Goal: Transaction & Acquisition: Purchase product/service

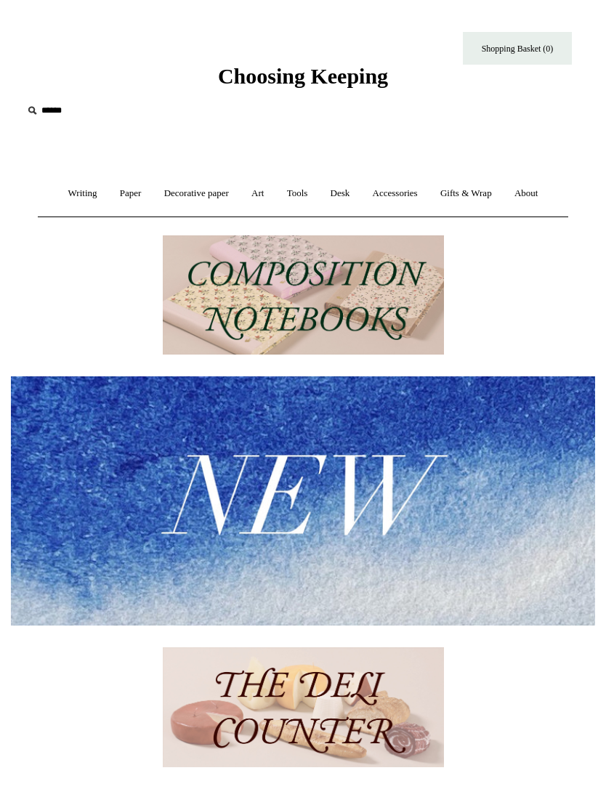
click at [63, 118] on input "text" at bounding box center [112, 110] width 179 height 27
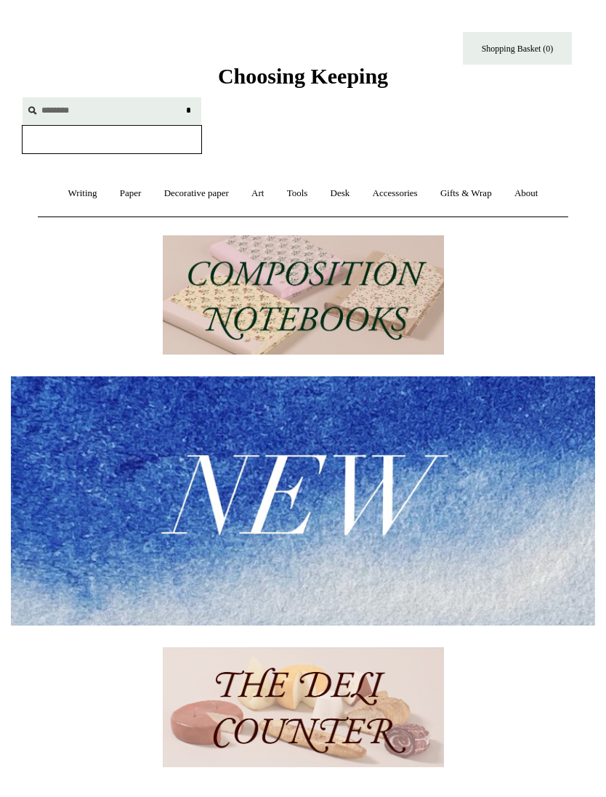
type input "********"
click at [188, 110] on input "*" at bounding box center [188, 109] width 15 height 25
click at [100, 97] on input "********" at bounding box center [112, 110] width 179 height 27
click at [182, 115] on input "*" at bounding box center [188, 109] width 15 height 25
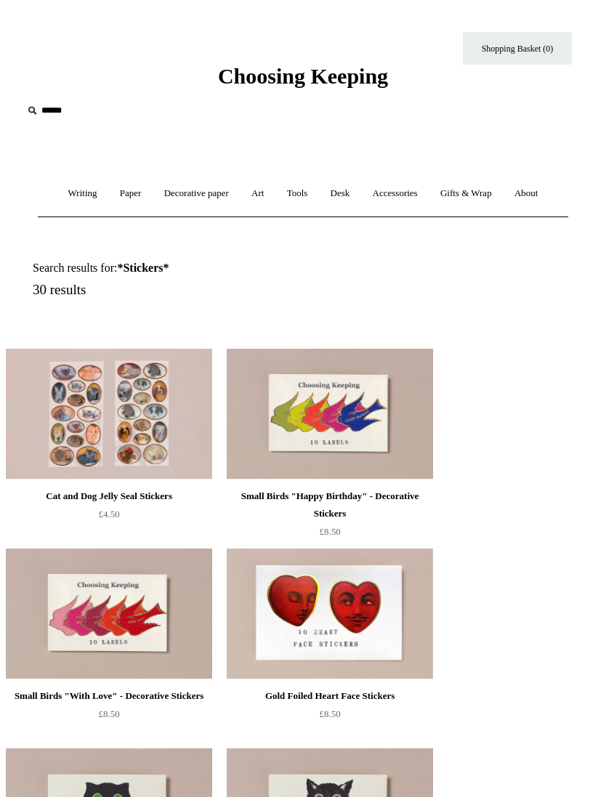
click at [385, 623] on img at bounding box center [330, 614] width 206 height 131
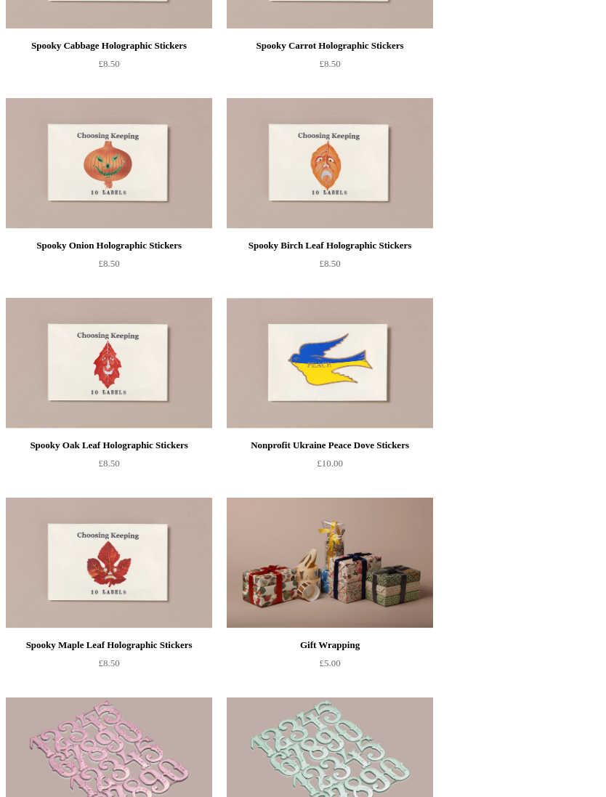
scroll to position [1264, 0]
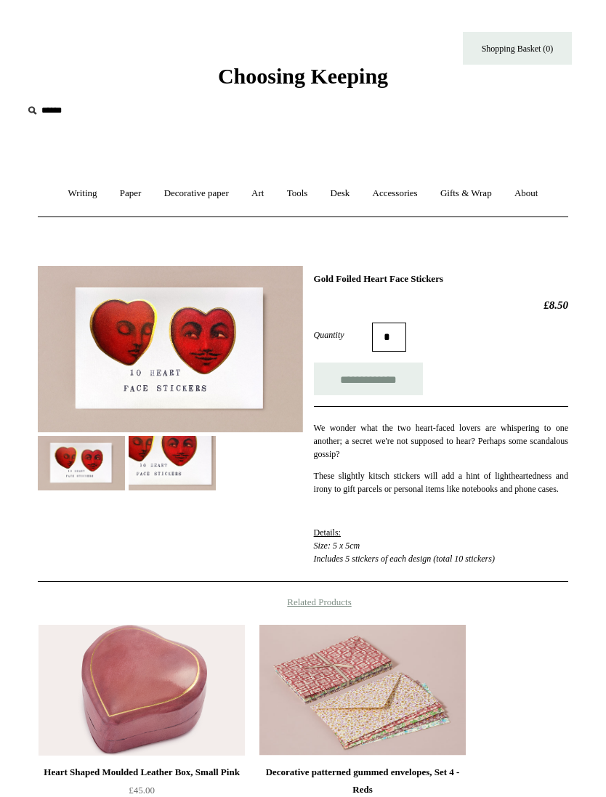
click at [394, 331] on input "*" at bounding box center [389, 337] width 34 height 29
type input "*"
click at [368, 379] on input "**********" at bounding box center [368, 379] width 109 height 33
type input "**********"
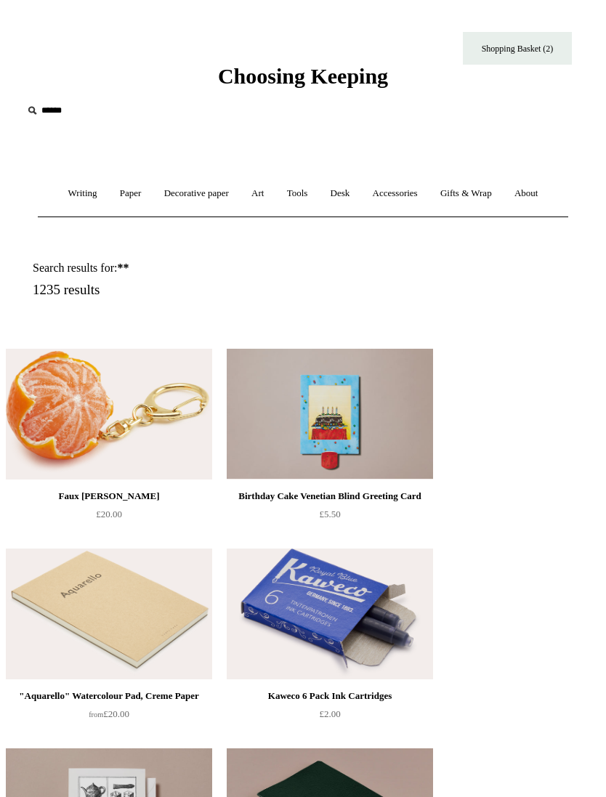
click at [41, 422] on img at bounding box center [109, 414] width 206 height 131
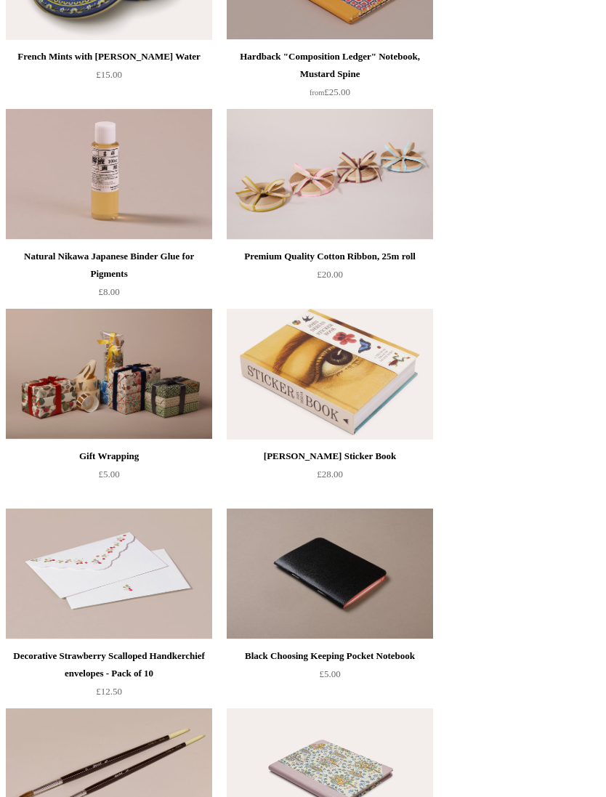
scroll to position [2040, 0]
click at [303, 574] on img at bounding box center [330, 573] width 206 height 131
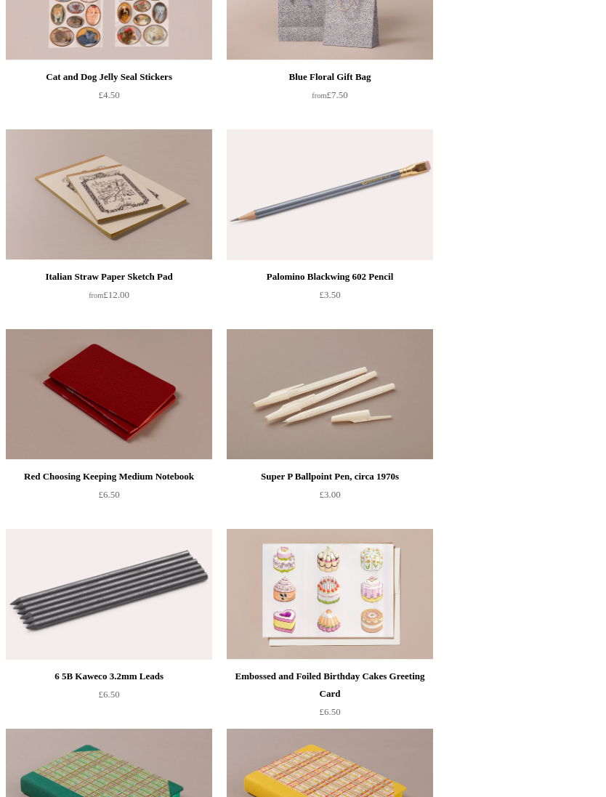
scroll to position [3016, 0]
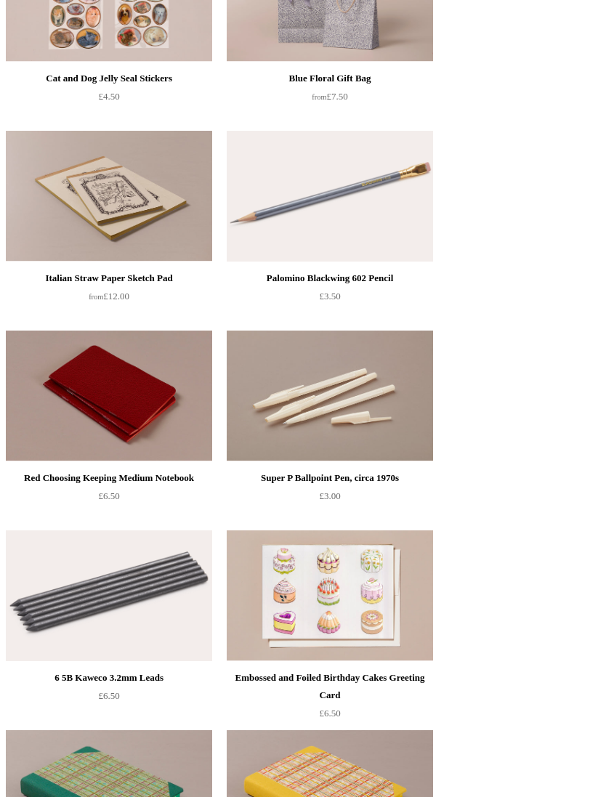
click at [97, 412] on img at bounding box center [109, 396] width 206 height 131
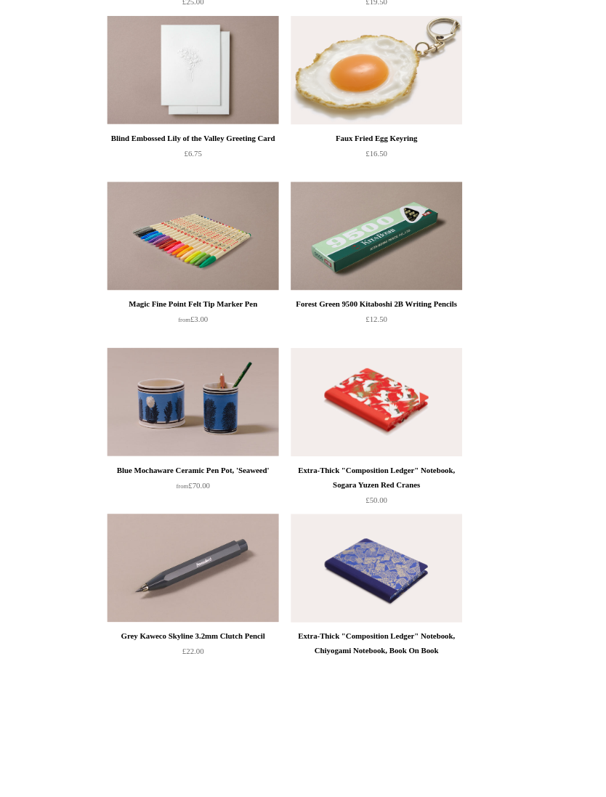
scroll to position [10773, 0]
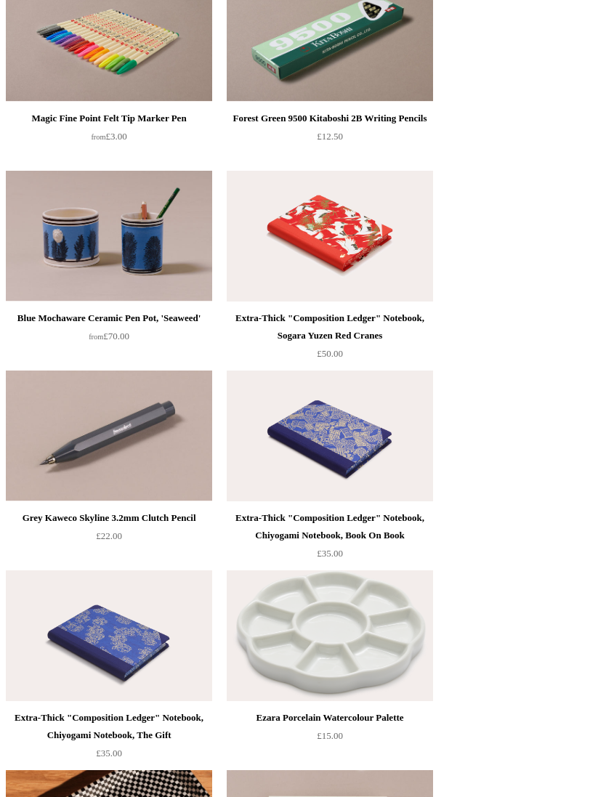
click at [339, 414] on img at bounding box center [330, 436] width 206 height 131
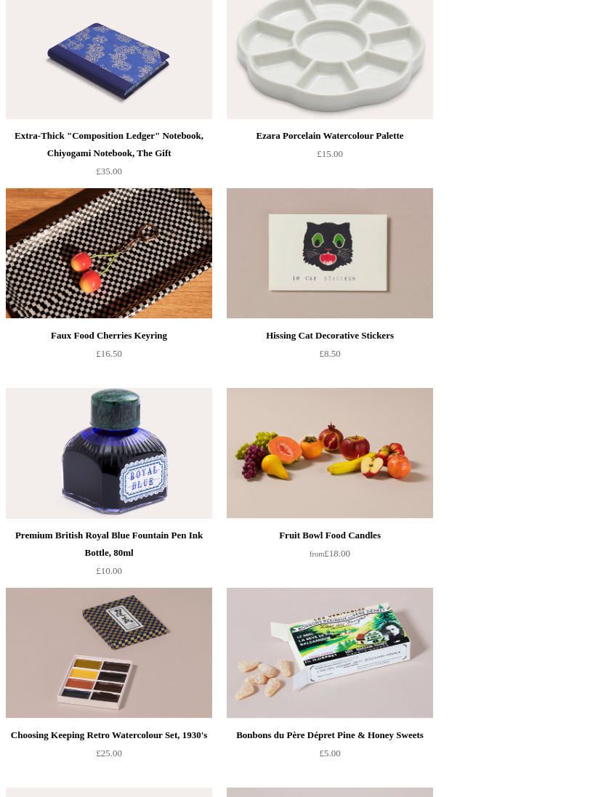
scroll to position [11355, 0]
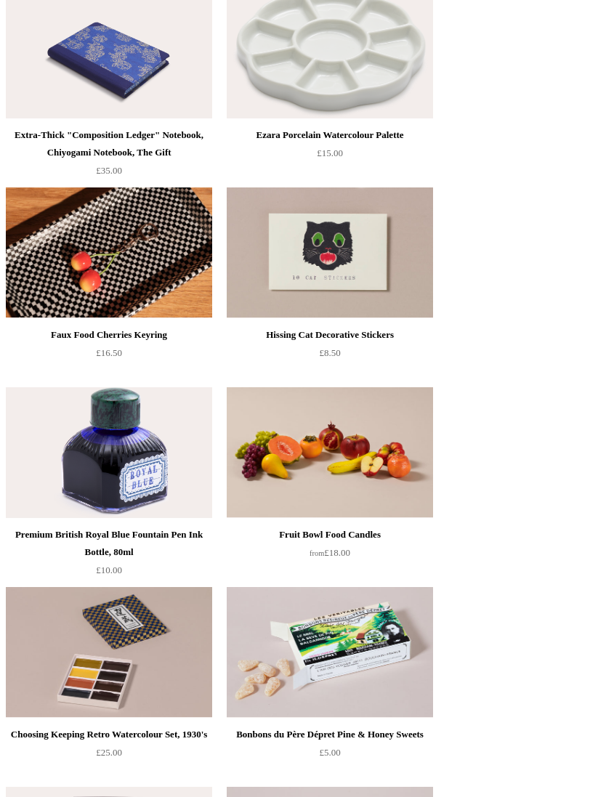
click at [167, 669] on img at bounding box center [109, 653] width 206 height 131
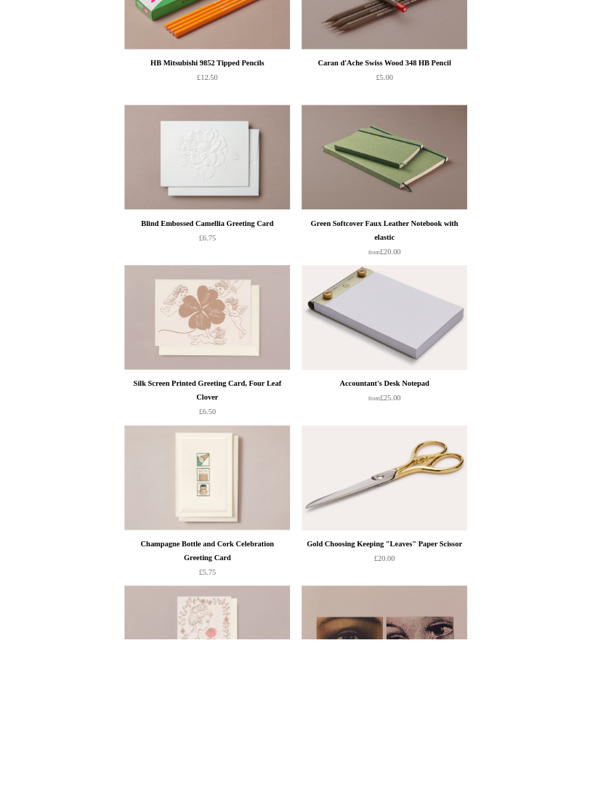
scroll to position [15458, 0]
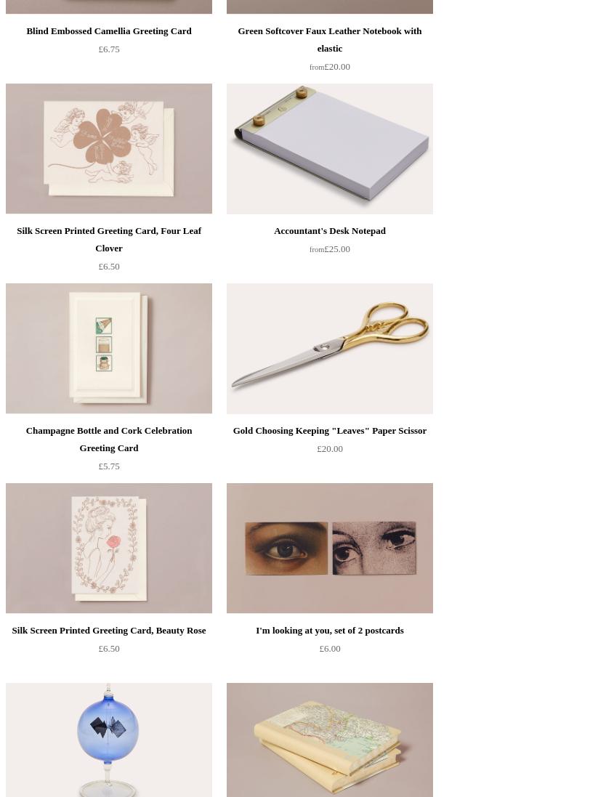
click at [398, 571] on img at bounding box center [330, 548] width 206 height 131
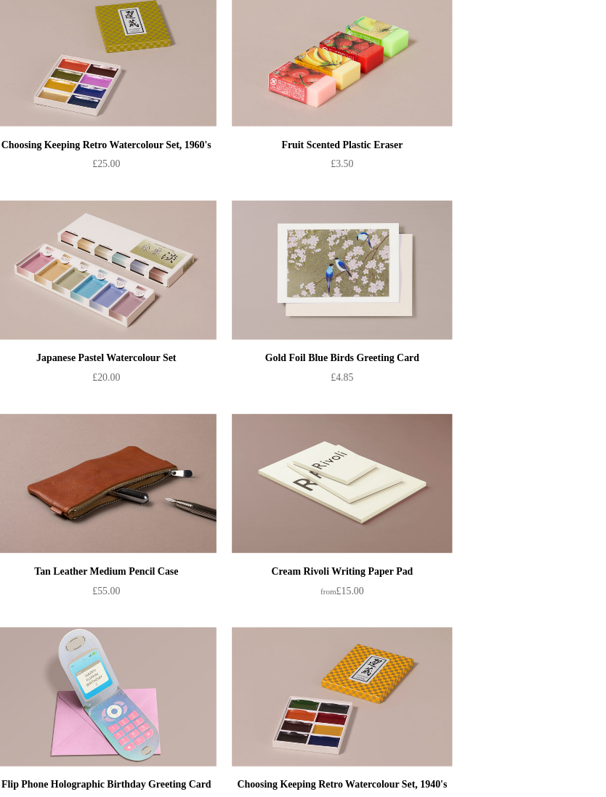
scroll to position [19345, 0]
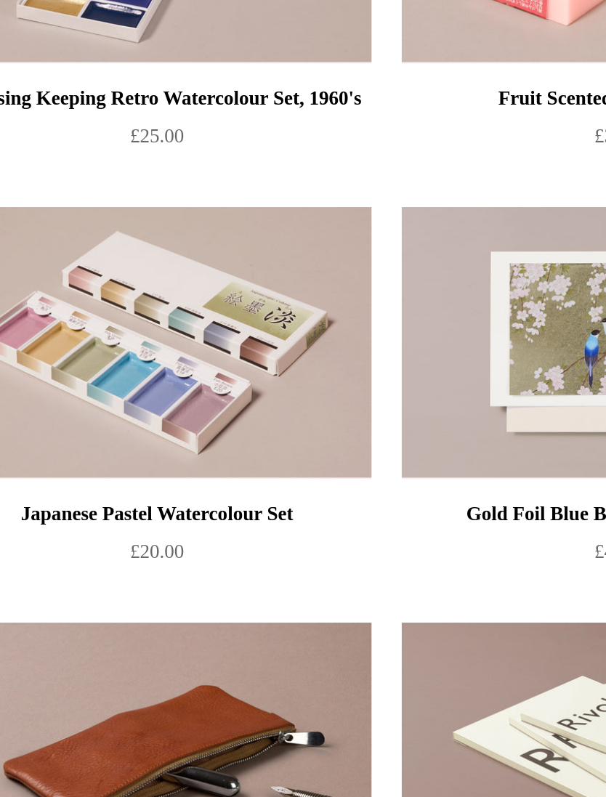
click at [146, 194] on img at bounding box center [109, 259] width 206 height 131
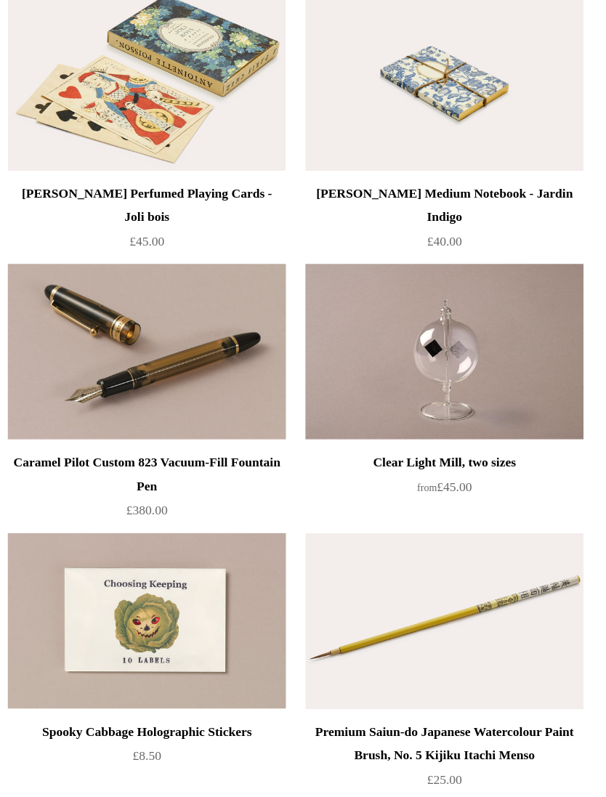
scroll to position [24773, 0]
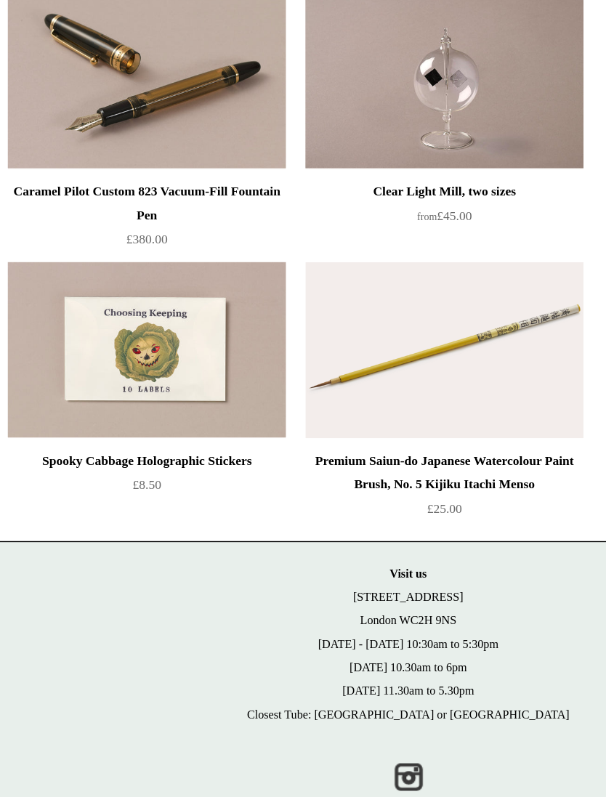
click at [145, 364] on img at bounding box center [109, 429] width 206 height 131
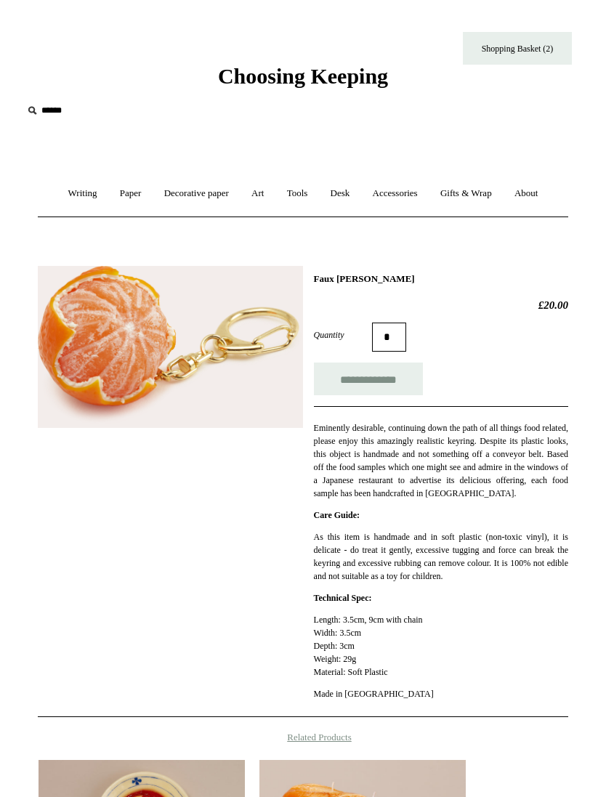
click at [390, 389] on input "**********" at bounding box center [368, 379] width 109 height 33
type input "**********"
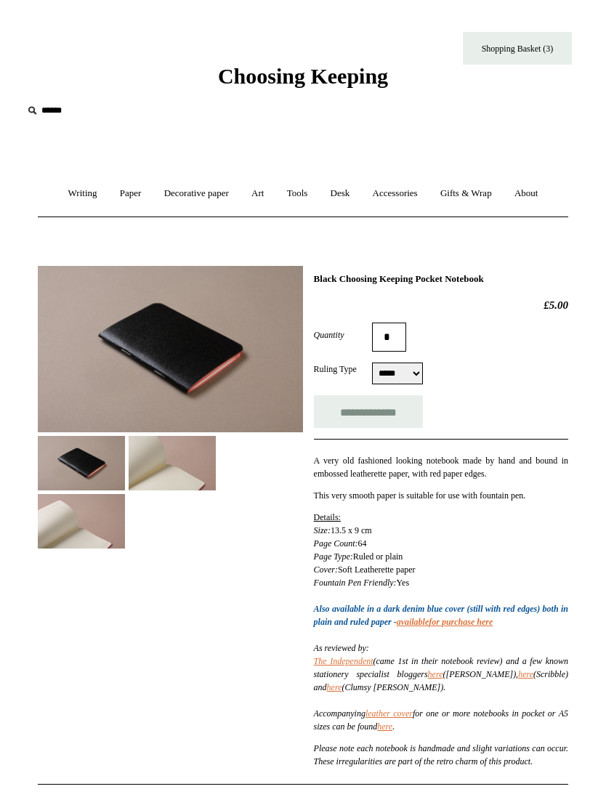
click at [120, 367] on img at bounding box center [170, 349] width 265 height 166
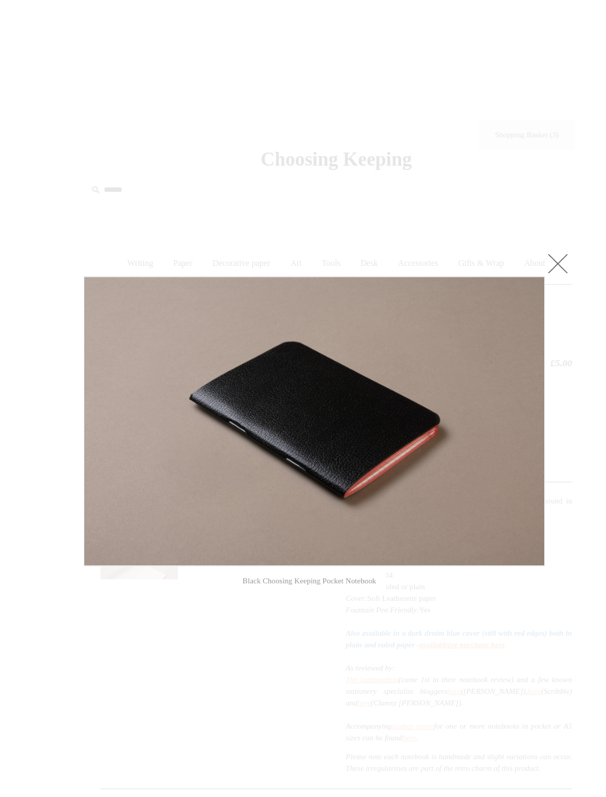
scroll to position [15, 0]
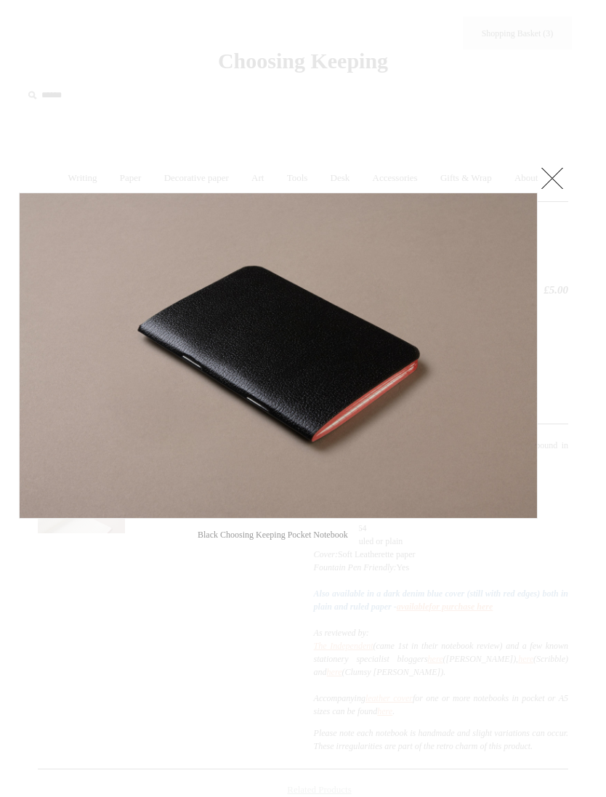
click at [555, 174] on link at bounding box center [552, 178] width 29 height 29
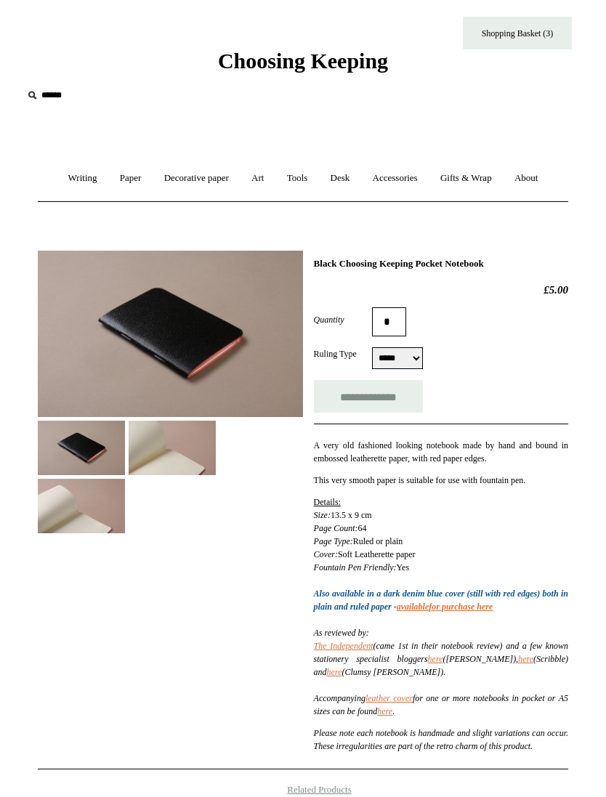
click at [172, 441] on img at bounding box center [172, 448] width 87 height 55
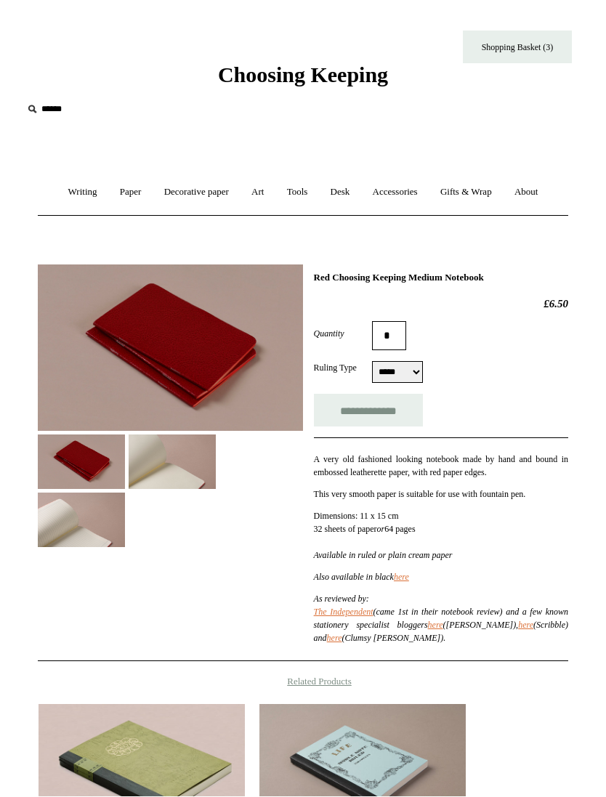
click at [158, 467] on img at bounding box center [172, 462] width 87 height 55
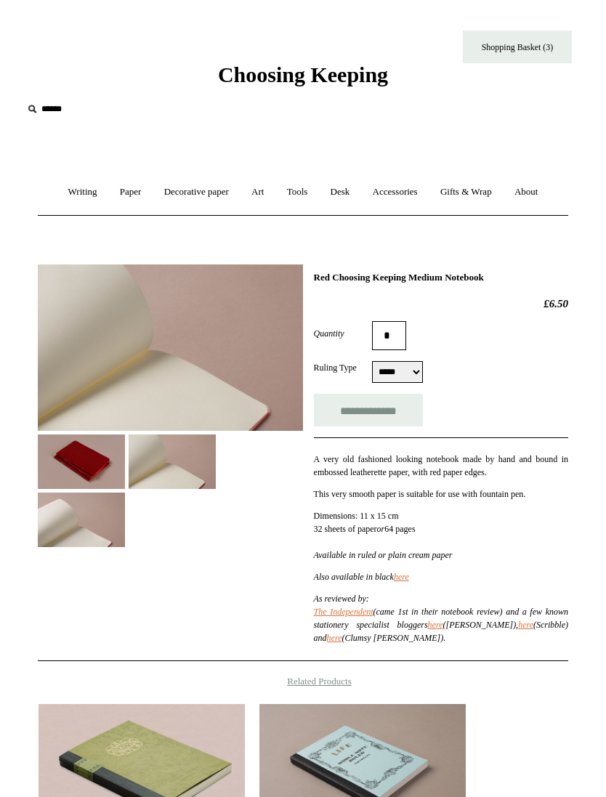
click at [79, 526] on img at bounding box center [81, 520] width 87 height 55
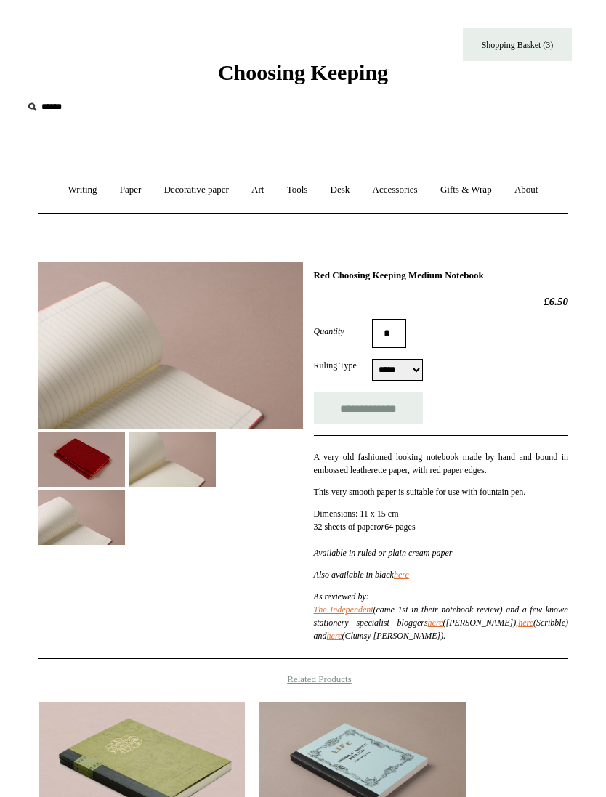
scroll to position [0, 0]
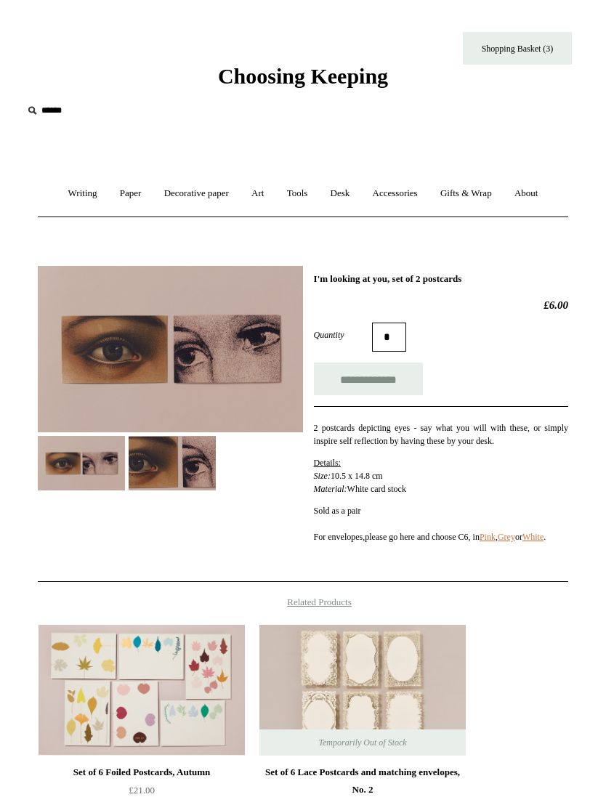
click at [395, 347] on input "*" at bounding box center [389, 337] width 34 height 29
type input "*"
click at [368, 379] on input "**********" at bounding box center [368, 379] width 109 height 33
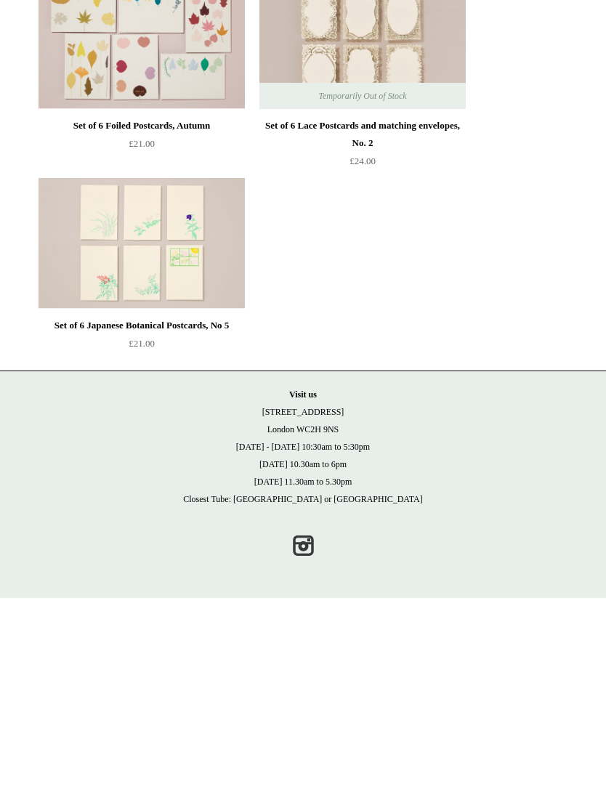
type input "**********"
click at [547, 585] on p "Visit [GEOGRAPHIC_DATA][STREET_ADDRESS] [DATE] - [DATE] 10:30am to 5:30pm [DATE…" at bounding box center [303, 646] width 577 height 122
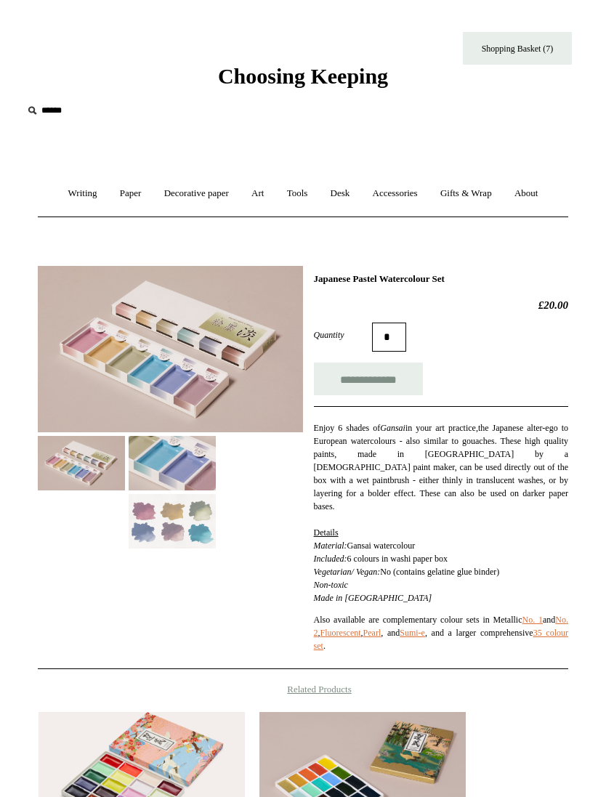
click at [159, 529] on img at bounding box center [172, 521] width 87 height 55
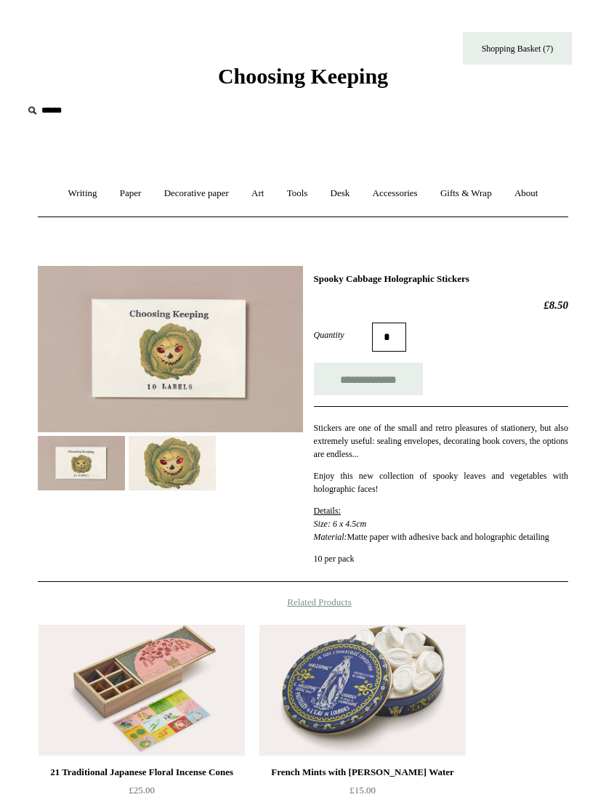
click at [297, 73] on span "Choosing Keeping" at bounding box center [303, 76] width 170 height 24
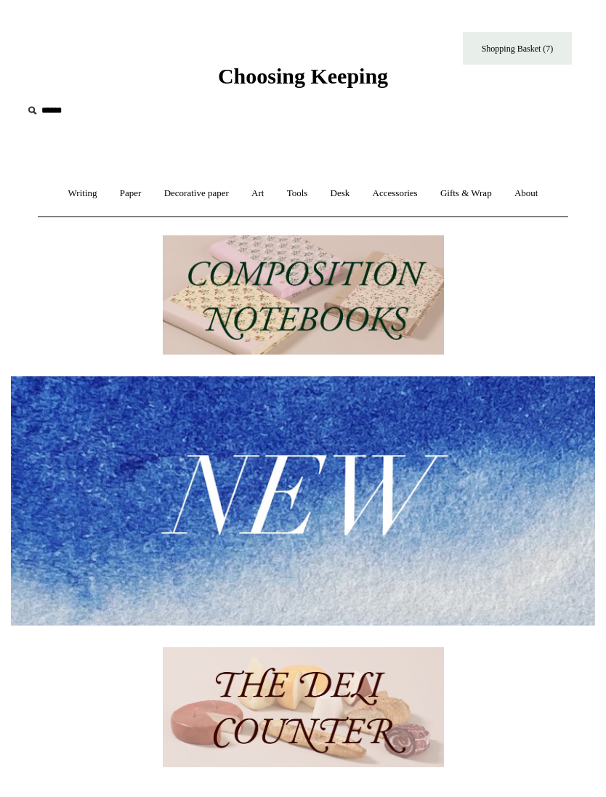
click at [536, 191] on link "About +" at bounding box center [526, 193] width 44 height 39
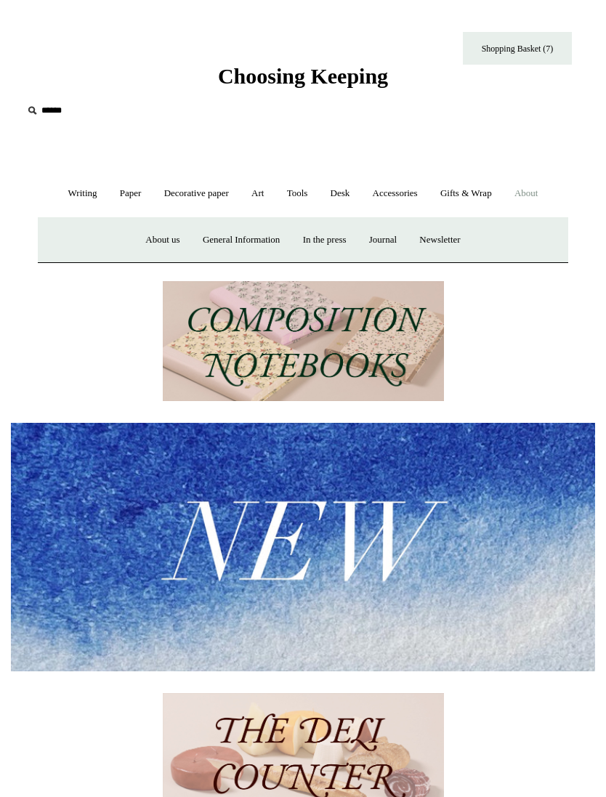
click at [77, 196] on link "Writing +" at bounding box center [82, 193] width 49 height 39
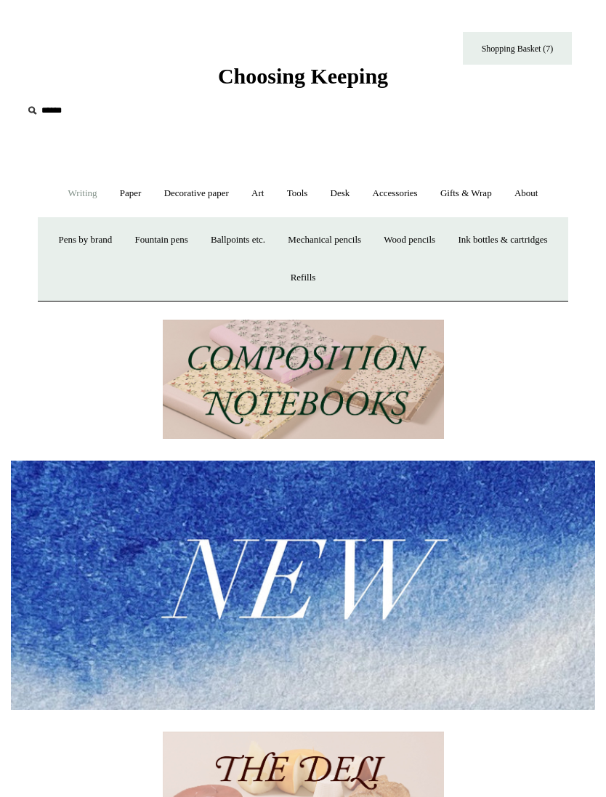
click at [129, 197] on link "Paper +" at bounding box center [131, 193] width 42 height 39
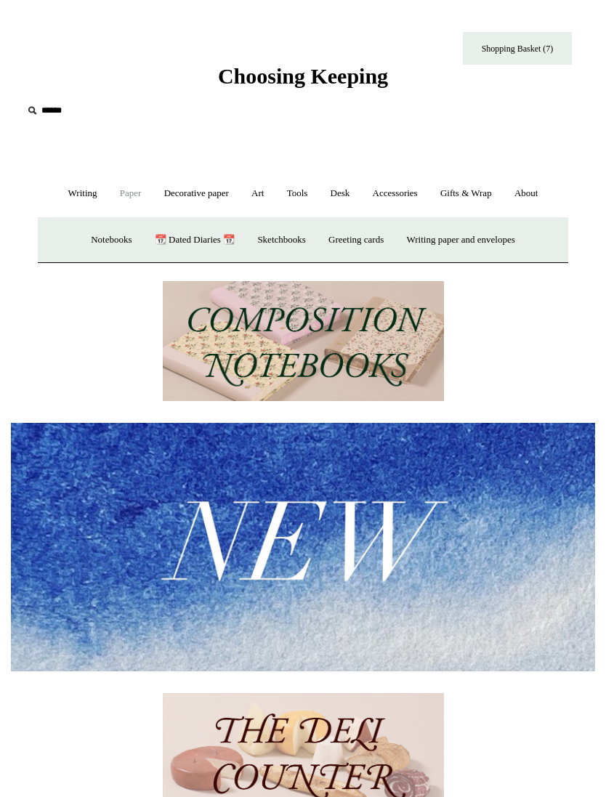
click at [203, 193] on link "Decorative paper +" at bounding box center [196, 193] width 85 height 39
click at [256, 196] on link "Art +" at bounding box center [257, 193] width 33 height 39
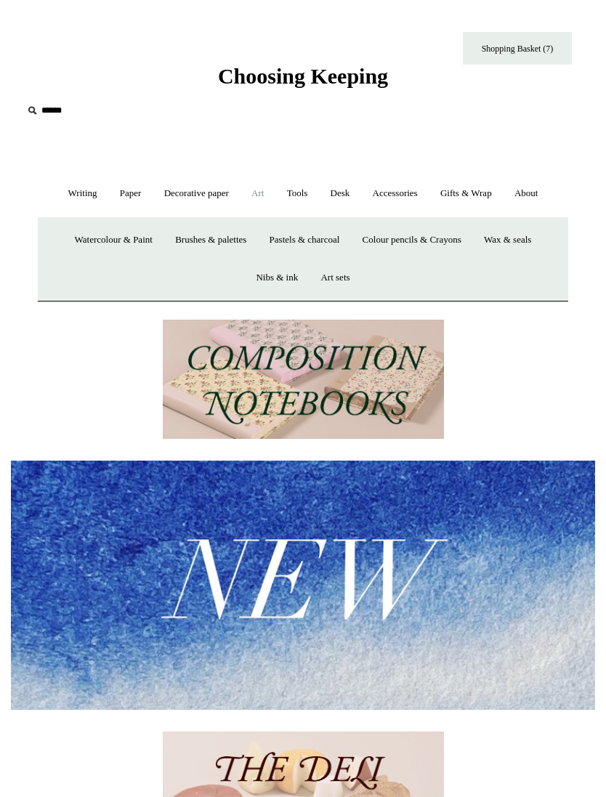
click at [306, 200] on link "Tools +" at bounding box center [297, 193] width 41 height 39
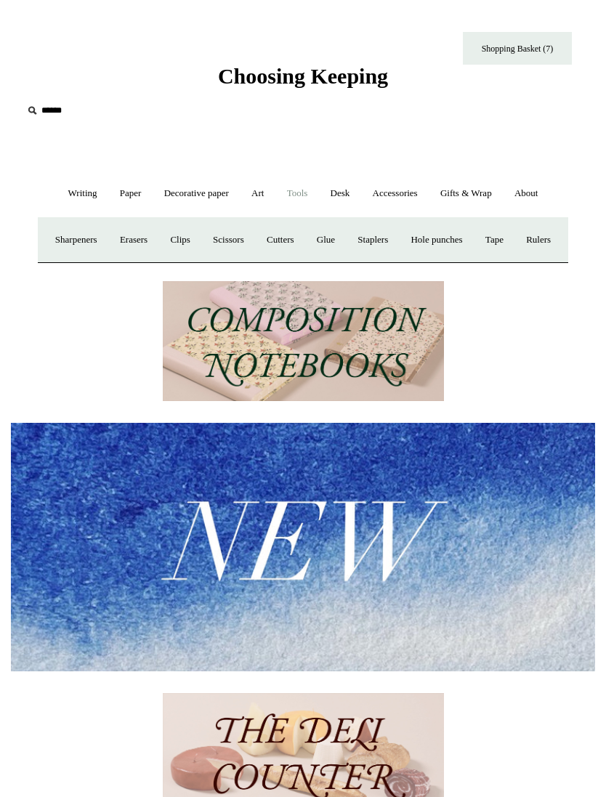
click at [339, 199] on link "Desk +" at bounding box center [341, 193] width 40 height 39
click at [473, 244] on link "Scanlon Apparati" at bounding box center [448, 240] width 86 height 39
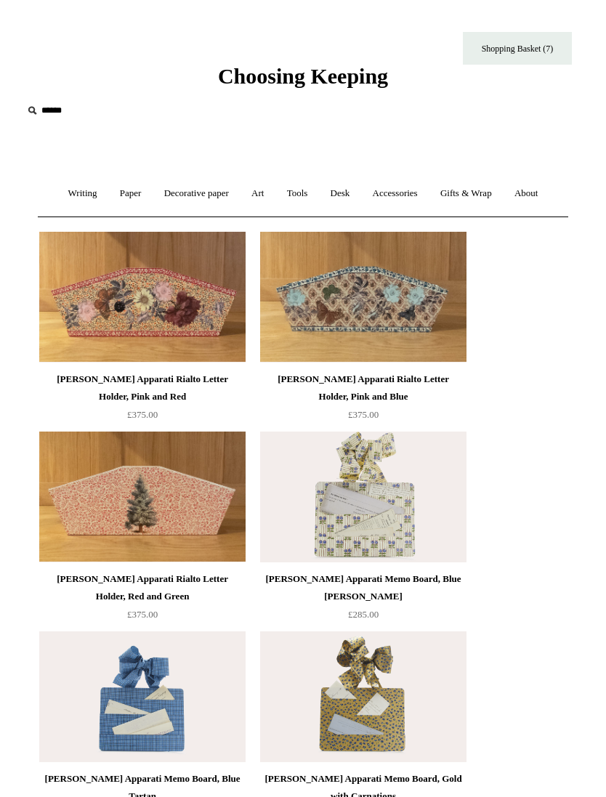
click at [339, 188] on link "Desk +" at bounding box center [341, 193] width 40 height 39
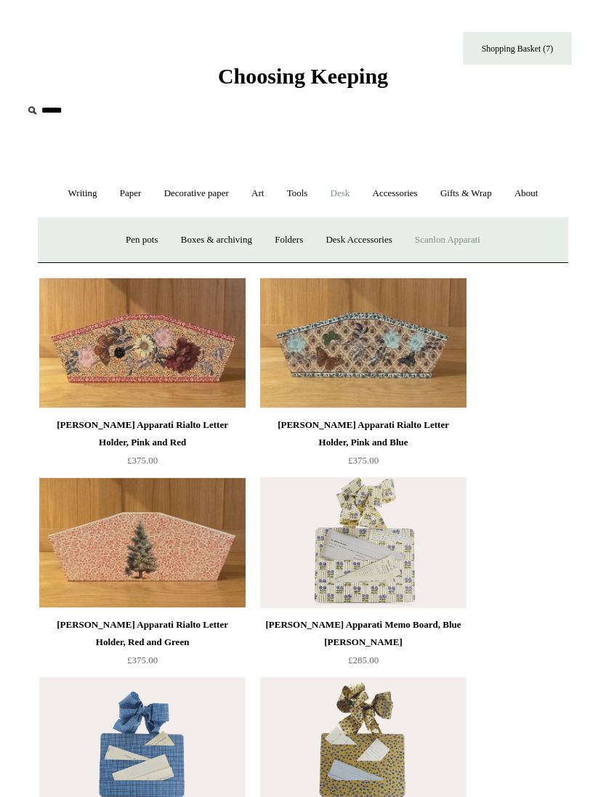
click at [373, 236] on link "Desk Accessories" at bounding box center [358, 240] width 87 height 39
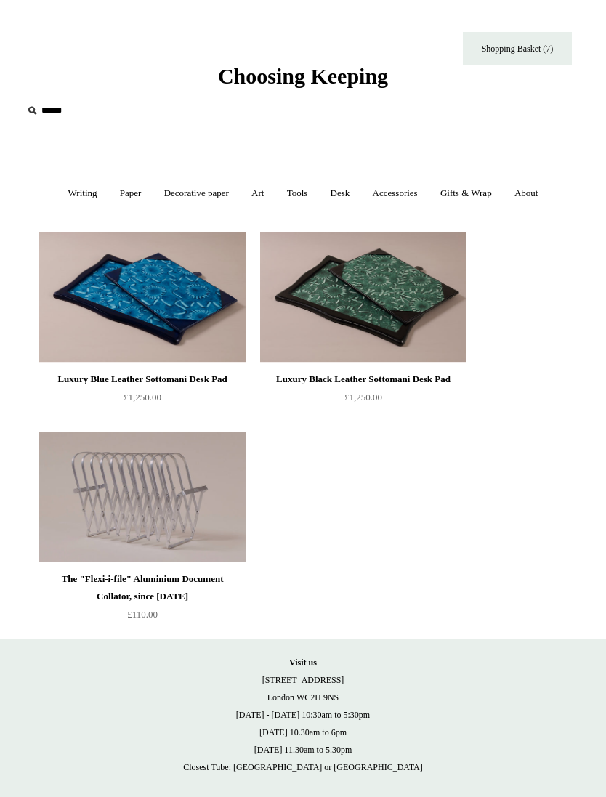
click at [350, 196] on link "Desk +" at bounding box center [341, 193] width 40 height 39
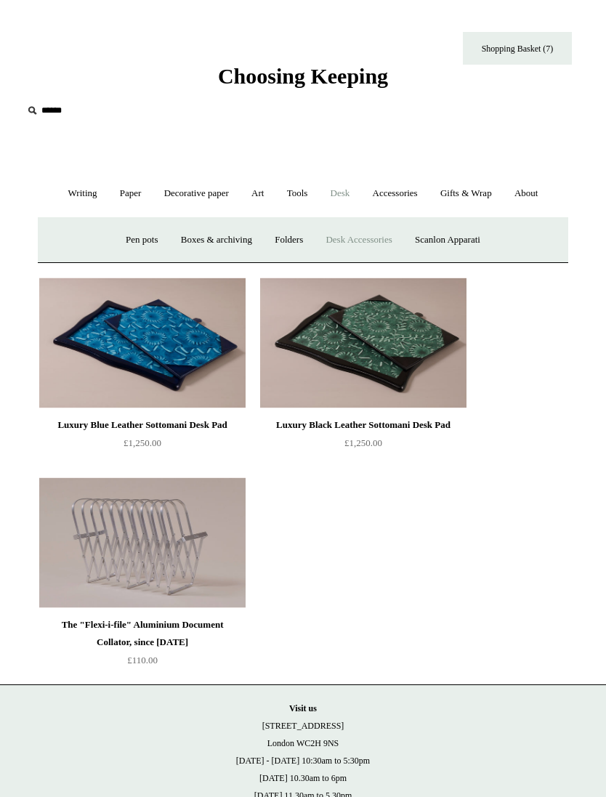
click at [289, 237] on link "Folders" at bounding box center [289, 240] width 49 height 39
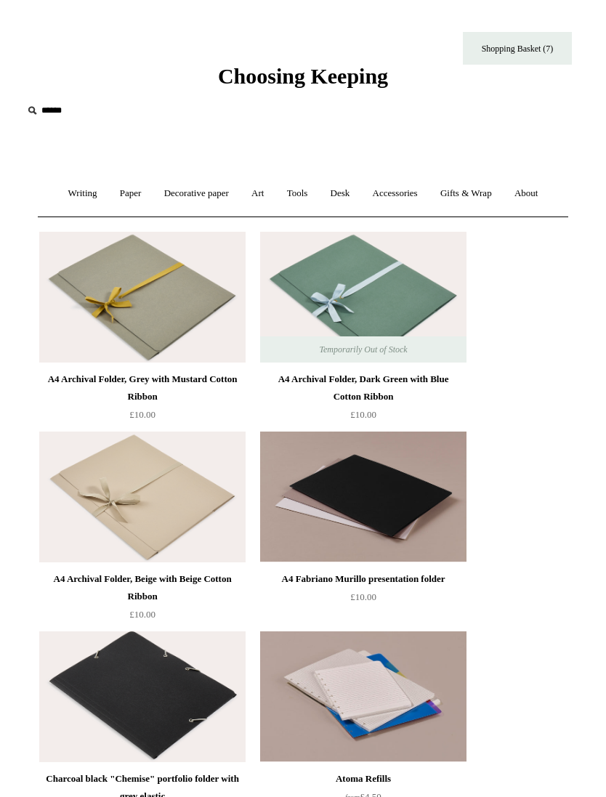
click at [339, 185] on link "Desk +" at bounding box center [341, 193] width 40 height 39
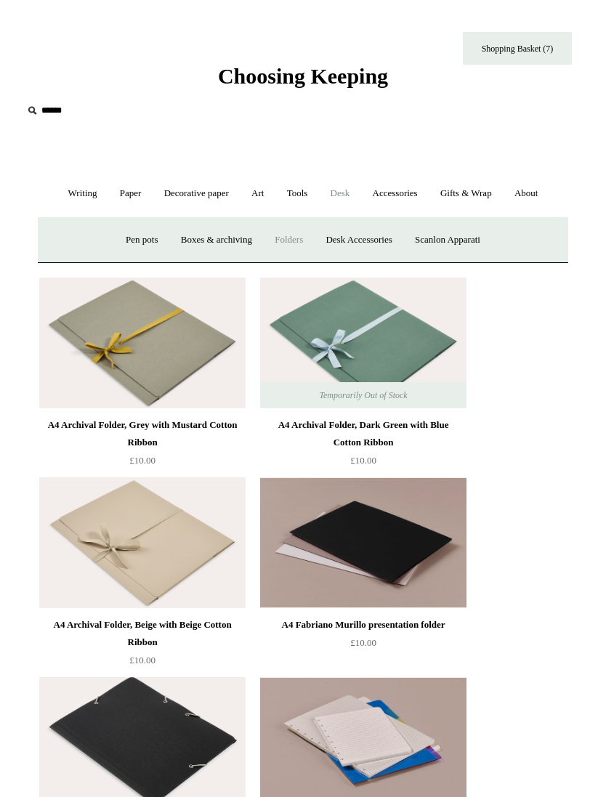
click at [234, 238] on link "Boxes & archiving" at bounding box center [217, 240] width 92 height 39
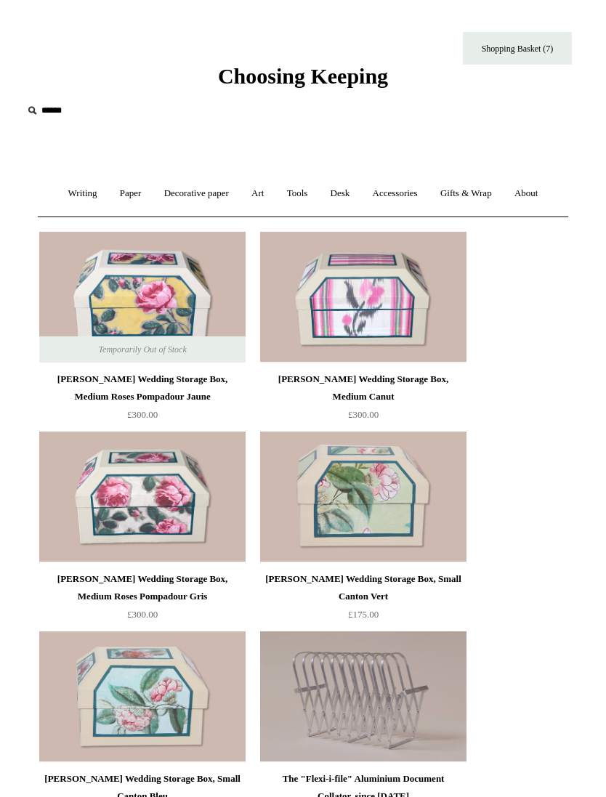
click at [347, 187] on link "Desk +" at bounding box center [341, 193] width 40 height 39
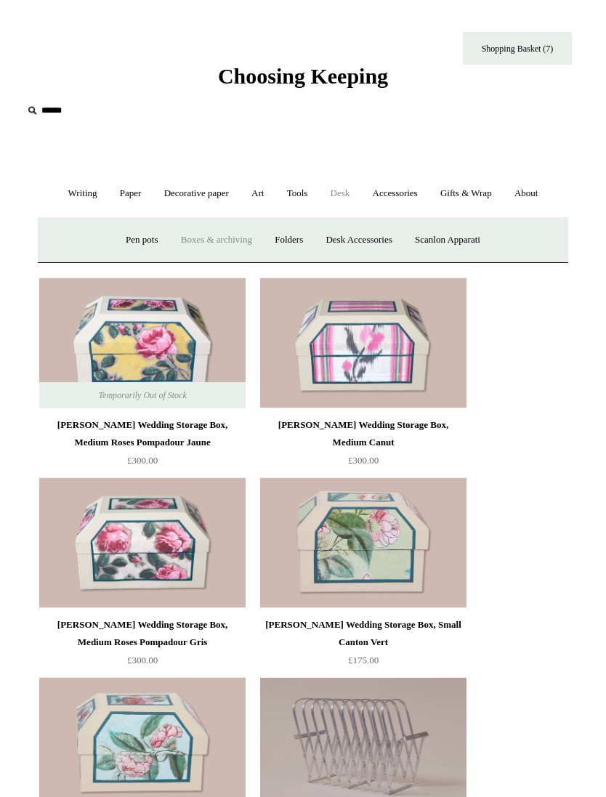
click at [131, 234] on link "Pen pots" at bounding box center [142, 240] width 52 height 39
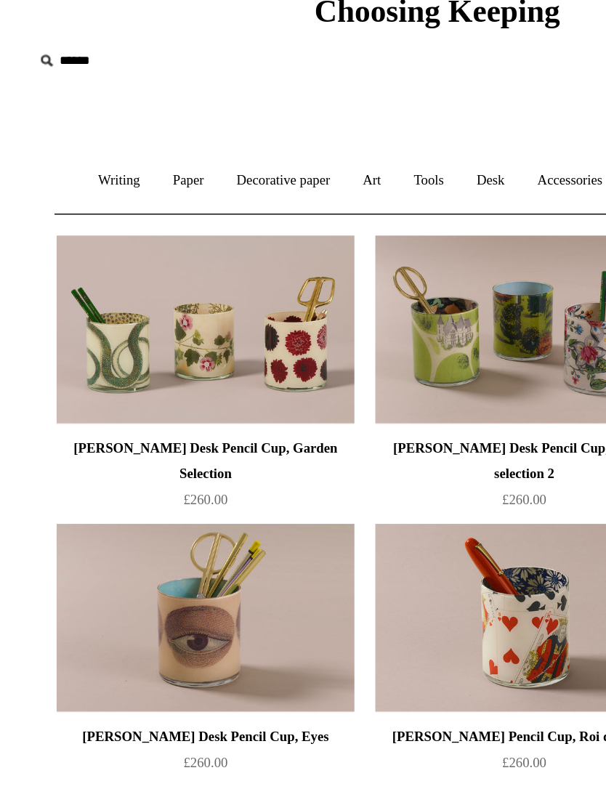
scroll to position [45, 0]
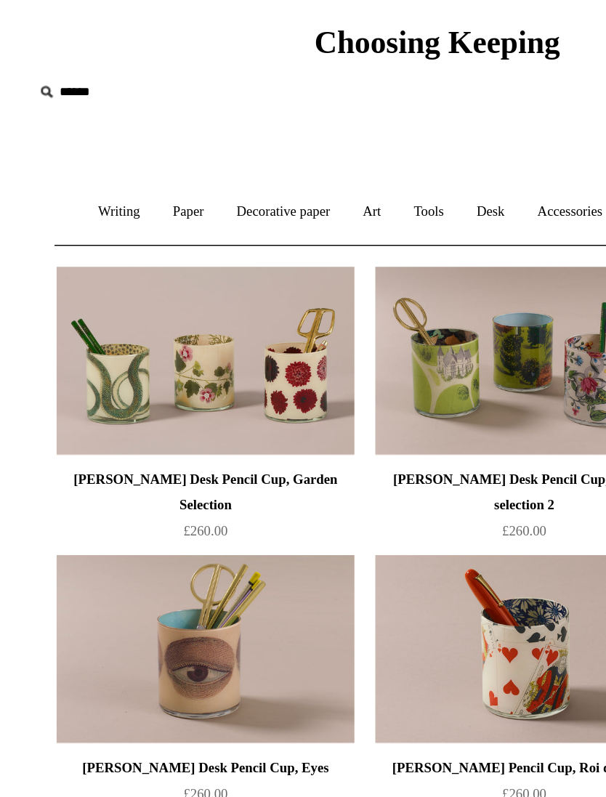
click at [343, 152] on link "Desk +" at bounding box center [341, 148] width 40 height 39
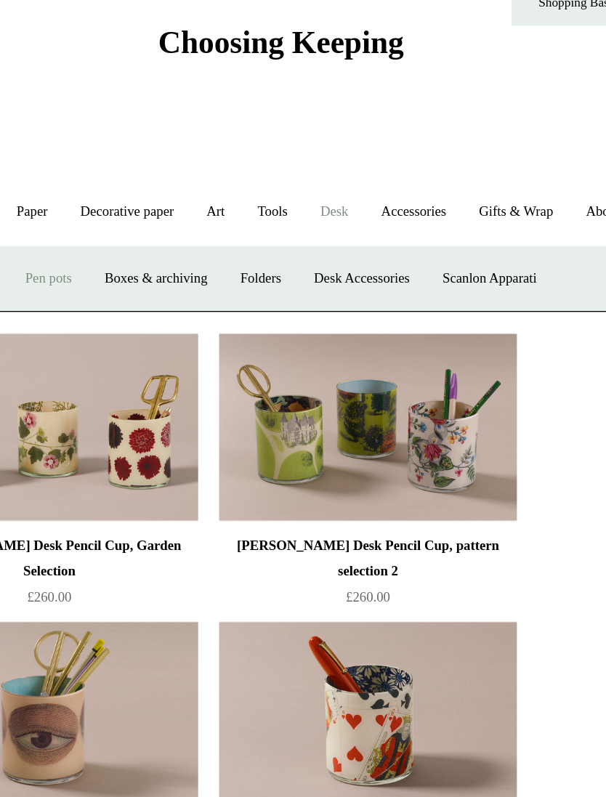
click at [277, 155] on link "Tools +" at bounding box center [297, 148] width 41 height 39
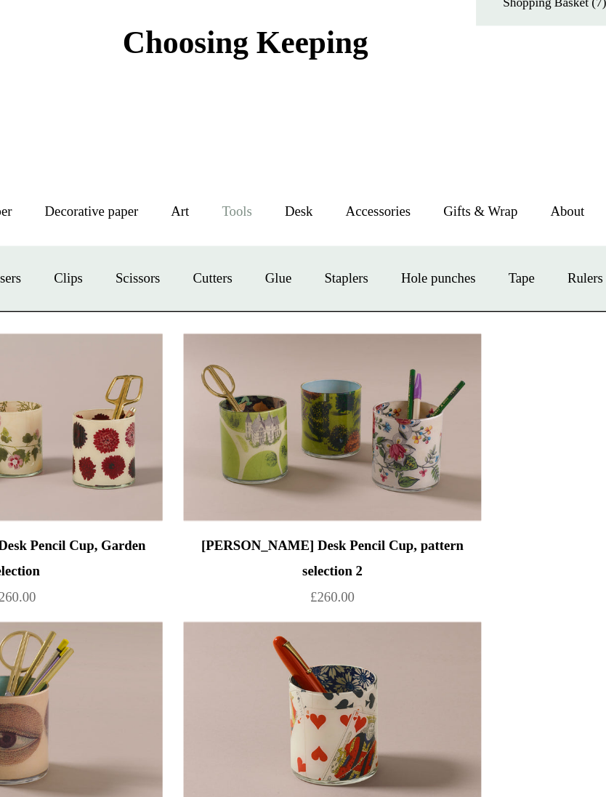
click at [475, 190] on link "Tape +" at bounding box center [494, 195] width 39 height 39
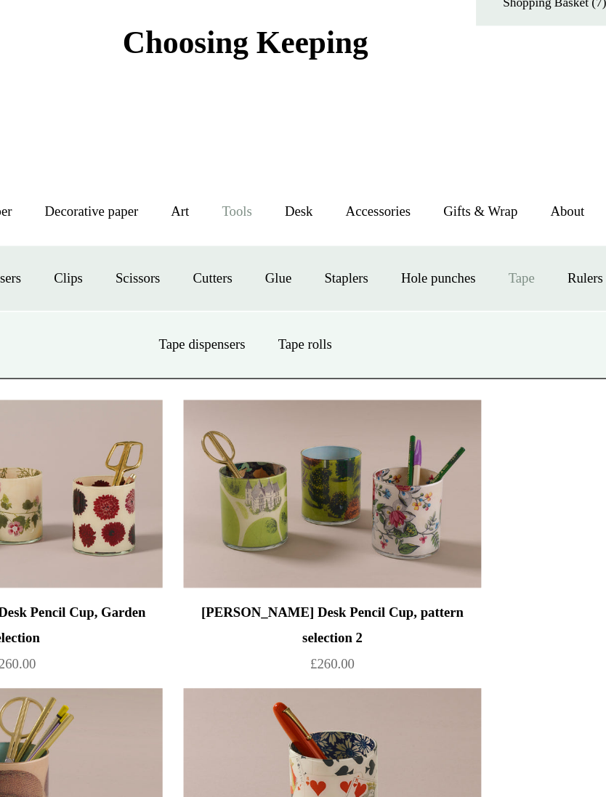
click at [315, 260] on link "Tape rolls" at bounding box center [343, 241] width 57 height 39
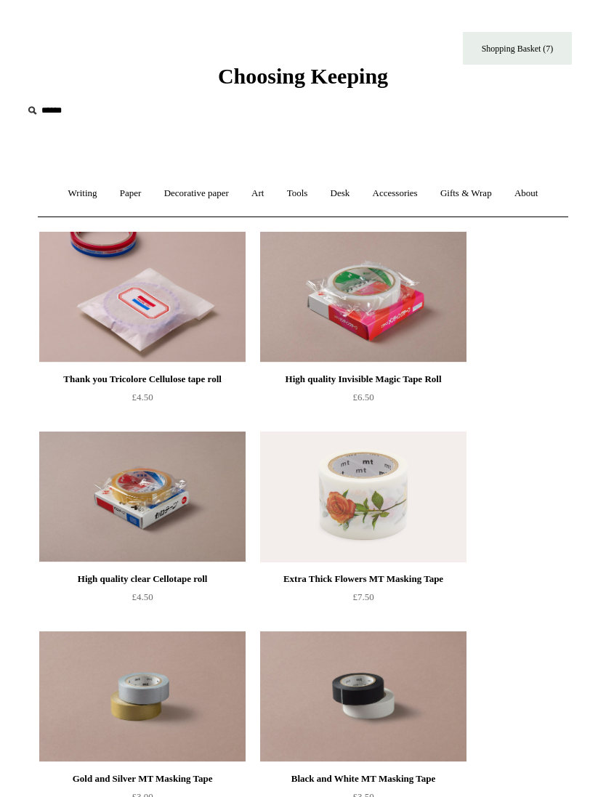
click at [483, 196] on link "Gifts & Wrap +" at bounding box center [466, 193] width 72 height 39
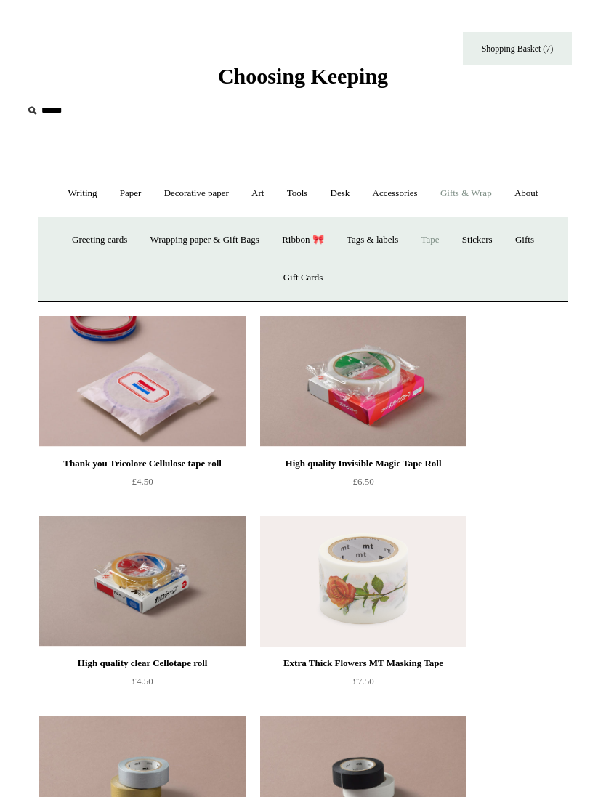
click at [495, 242] on link "Stickers" at bounding box center [477, 240] width 51 height 39
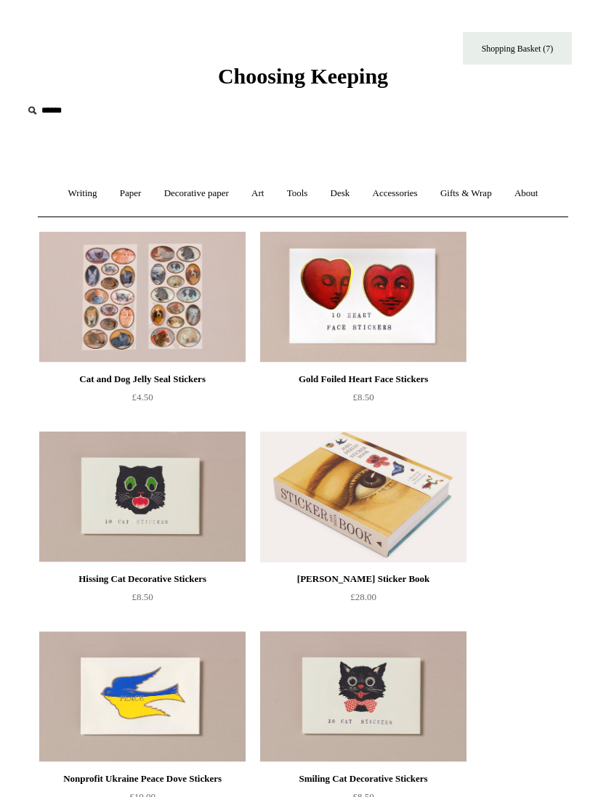
click at [484, 191] on link "Gifts & Wrap +" at bounding box center [466, 193] width 72 height 39
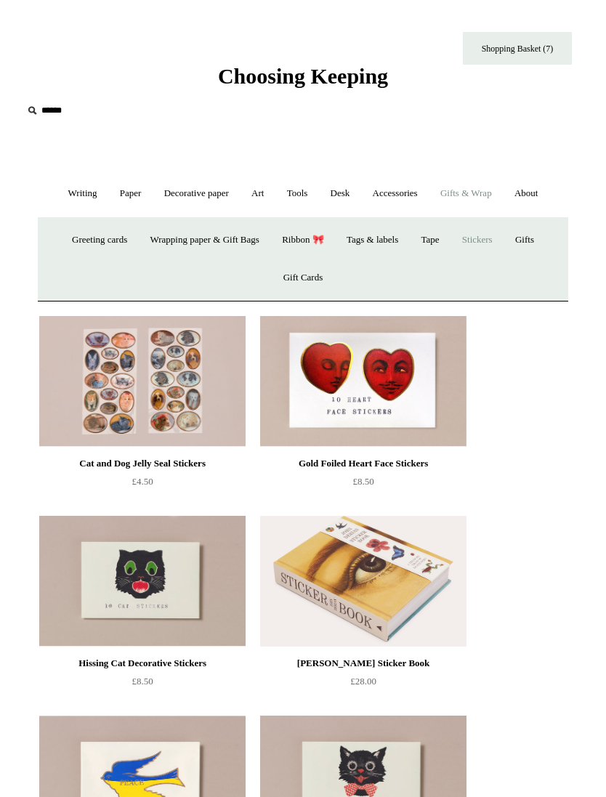
click at [537, 242] on link "Gifts +" at bounding box center [524, 240] width 39 height 39
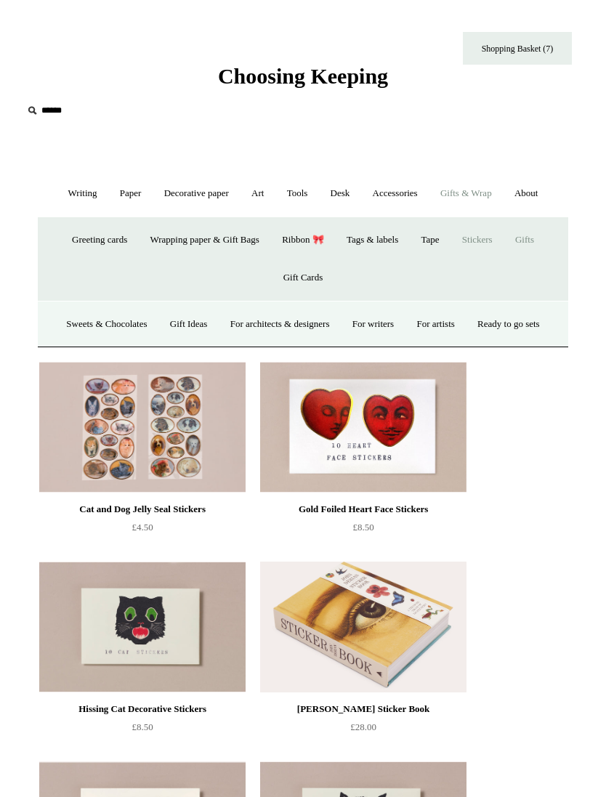
click at [443, 322] on link "For artists" at bounding box center [435, 324] width 58 height 39
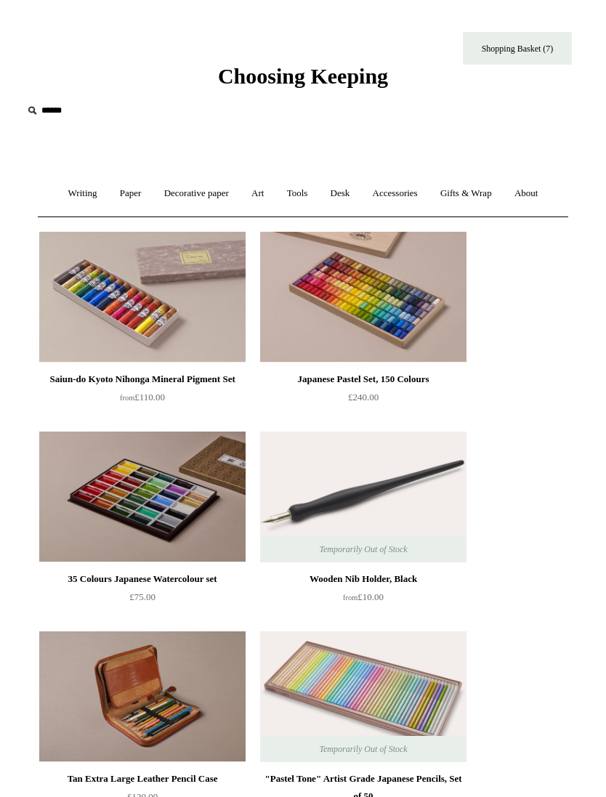
click at [550, 47] on link "Shopping Basket (7)" at bounding box center [517, 48] width 109 height 33
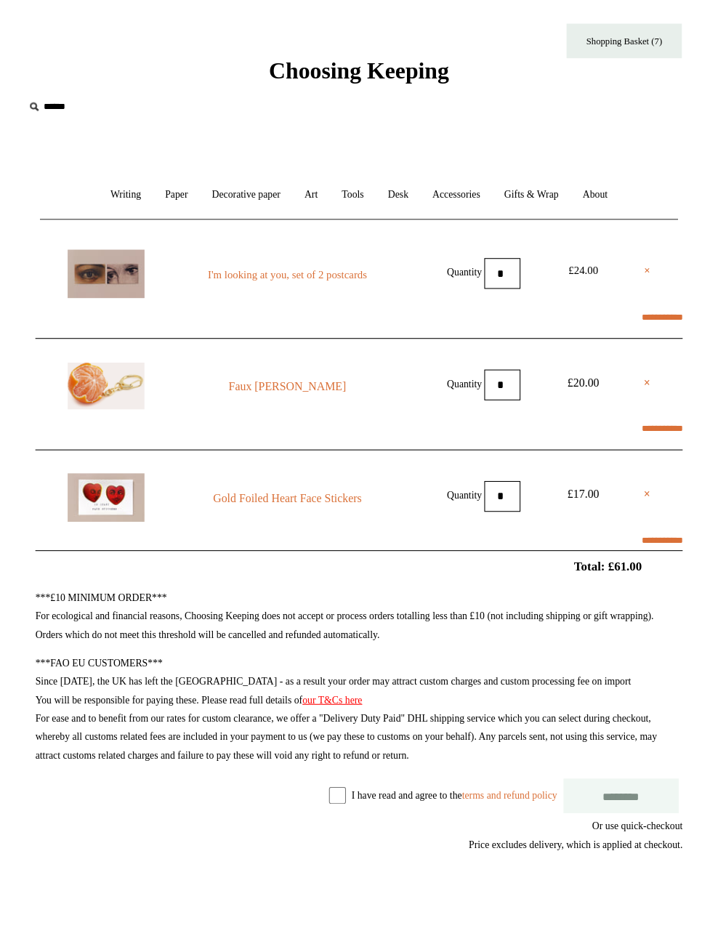
scroll to position [15, 0]
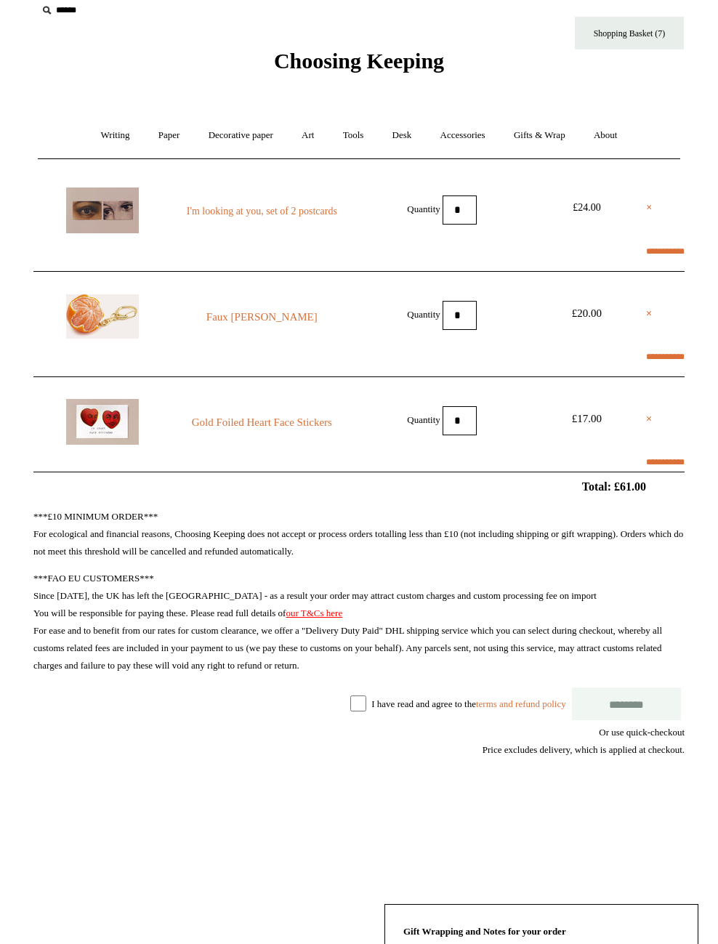
select select "**********"
type input "*****"
select select "**********"
click at [549, 140] on link "Gifts & Wrap +" at bounding box center [540, 135] width 78 height 39
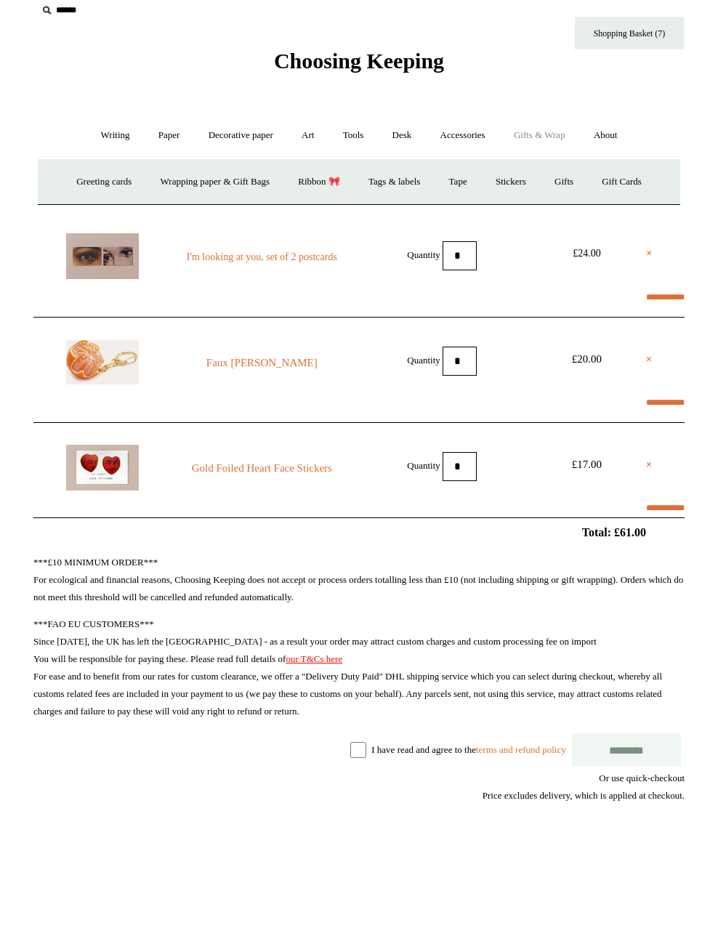
click at [520, 182] on link "Stickers" at bounding box center [511, 182] width 57 height 39
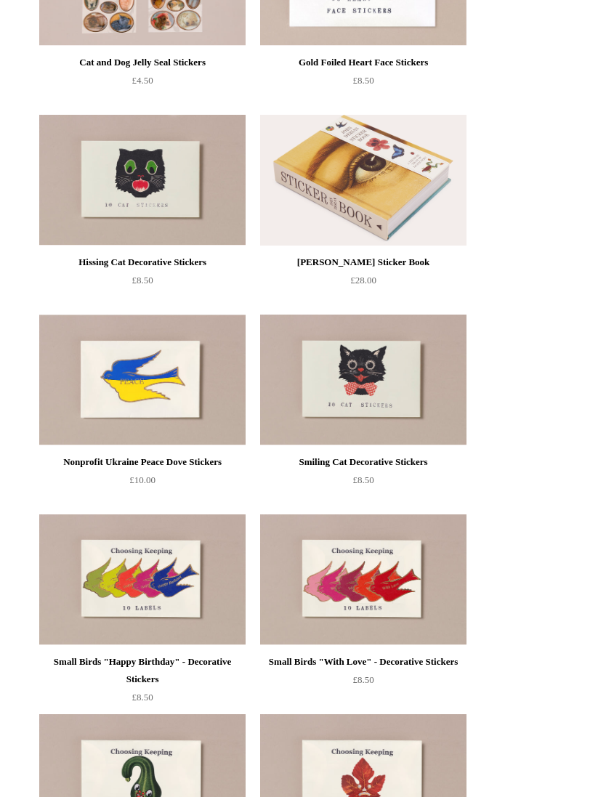
scroll to position [496, 0]
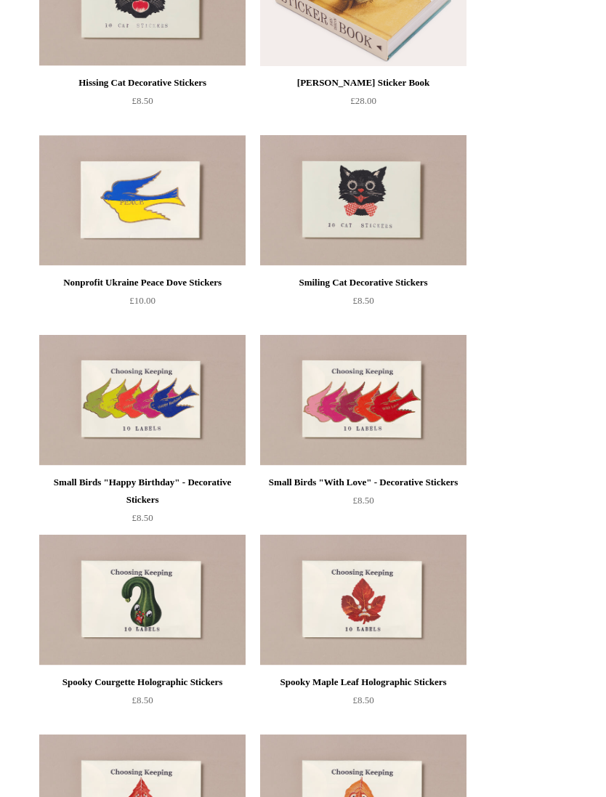
click at [188, 406] on img at bounding box center [142, 400] width 206 height 131
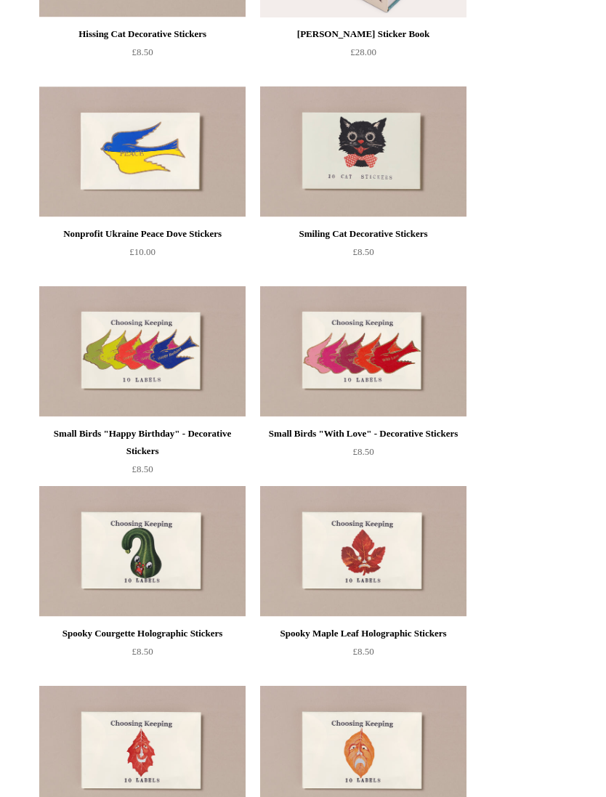
click at [424, 381] on img at bounding box center [363, 351] width 206 height 131
click at [196, 560] on img at bounding box center [142, 551] width 206 height 131
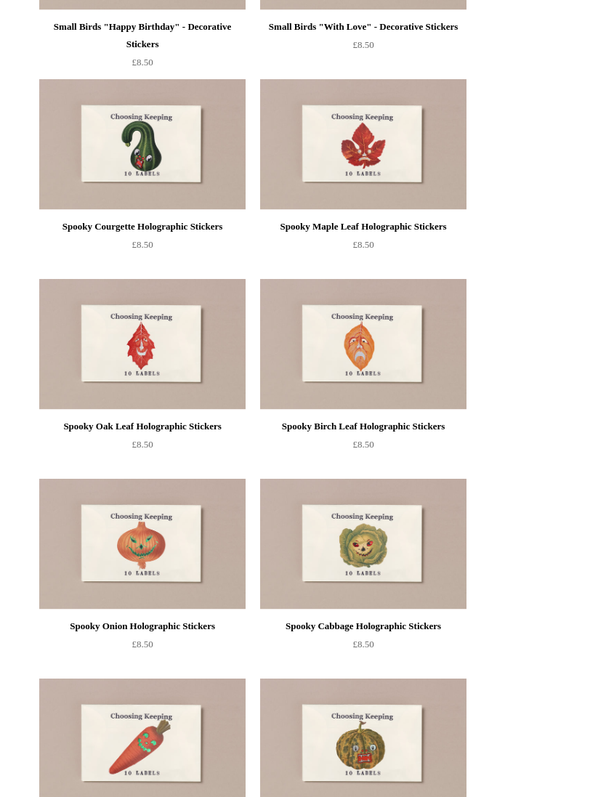
scroll to position [992, 0]
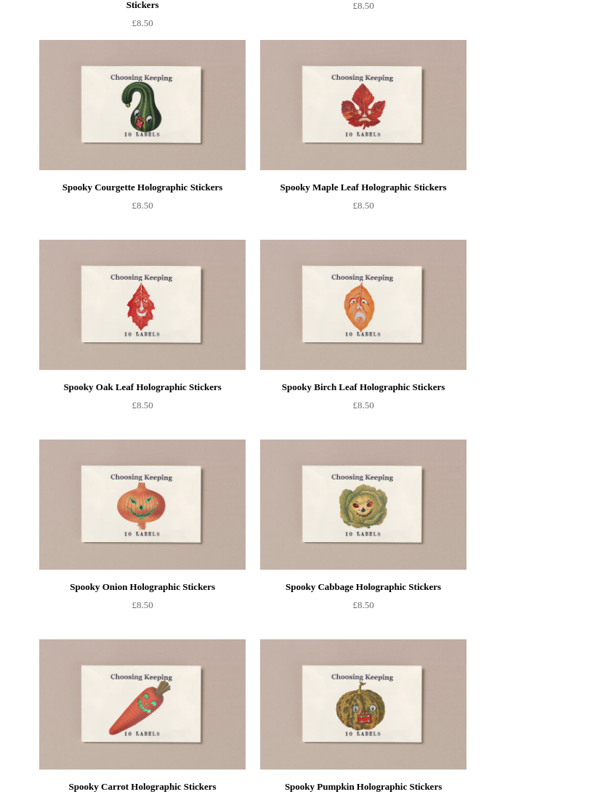
click at [182, 529] on img at bounding box center [142, 505] width 206 height 131
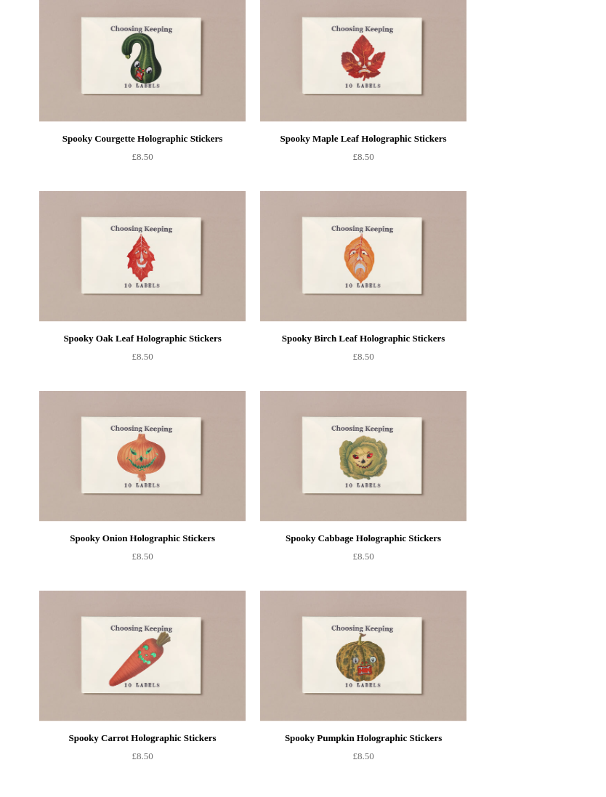
scroll to position [1055, 0]
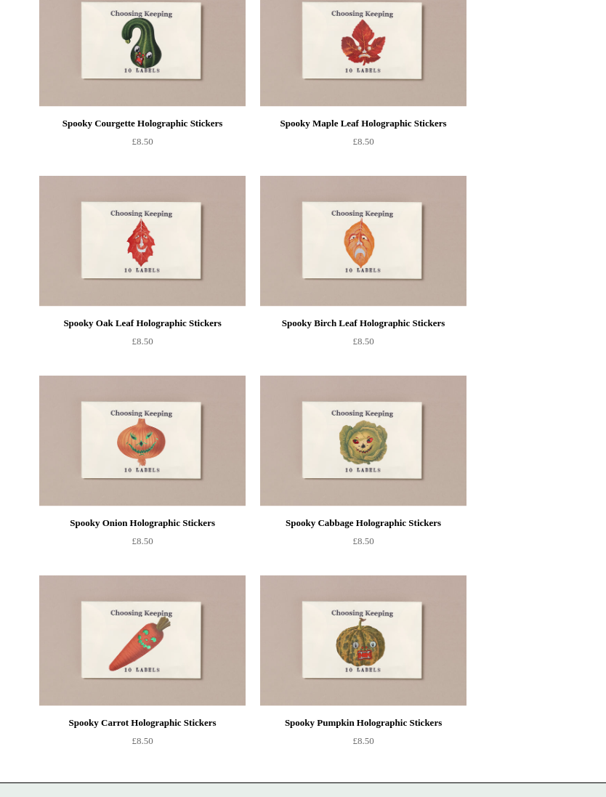
click at [405, 643] on img at bounding box center [363, 641] width 206 height 131
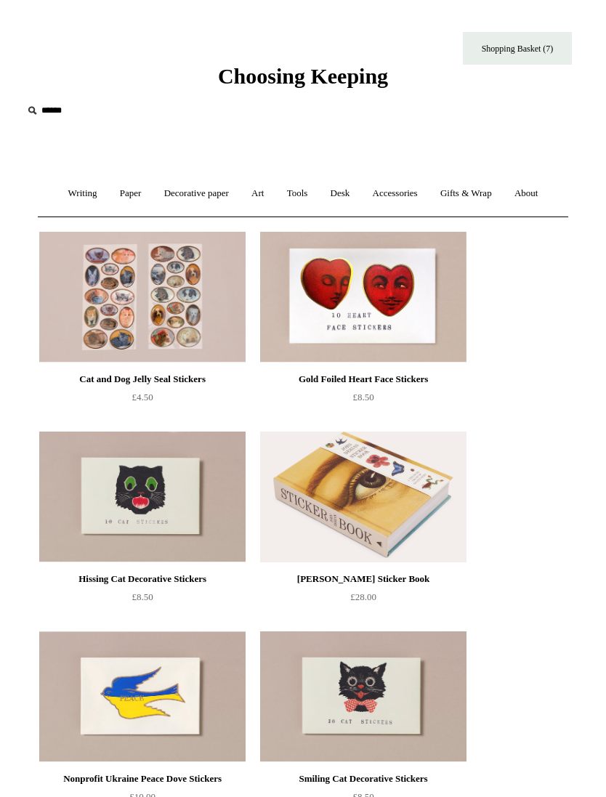
scroll to position [1104, 0]
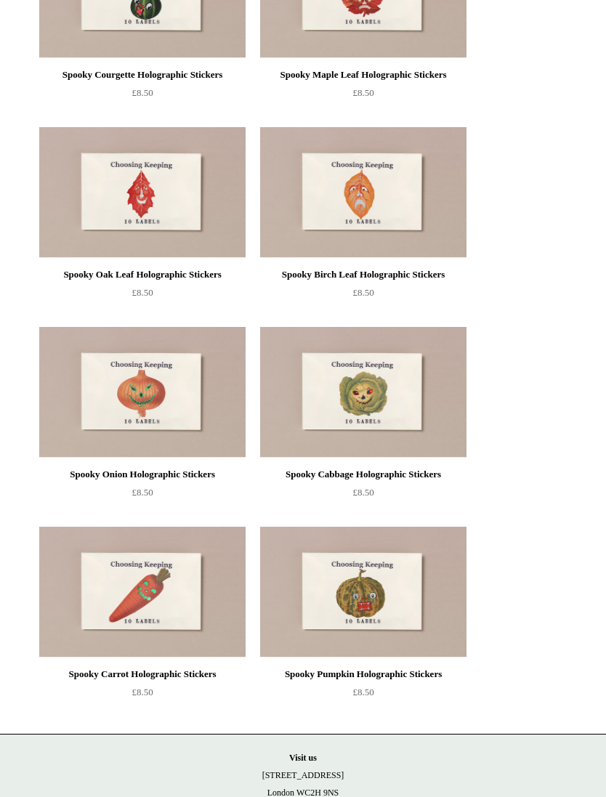
click at [403, 429] on img at bounding box center [363, 392] width 206 height 131
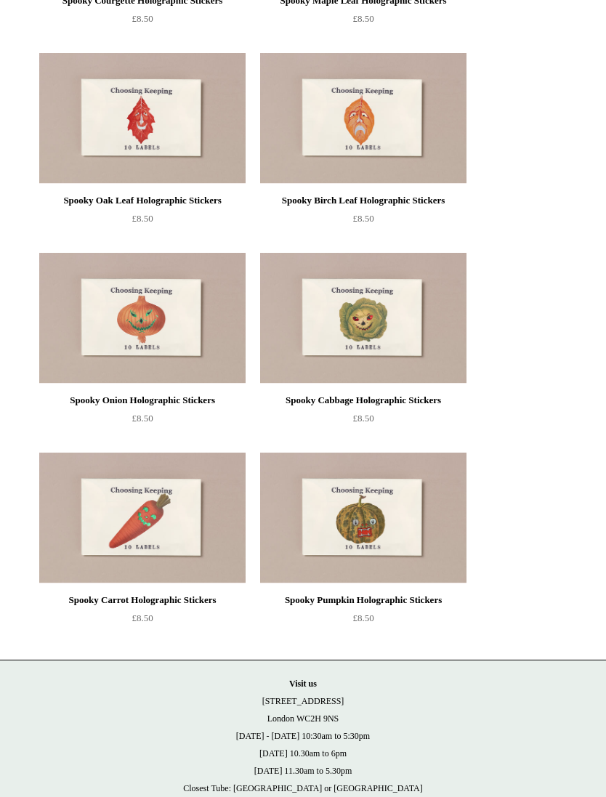
scroll to position [1219, 0]
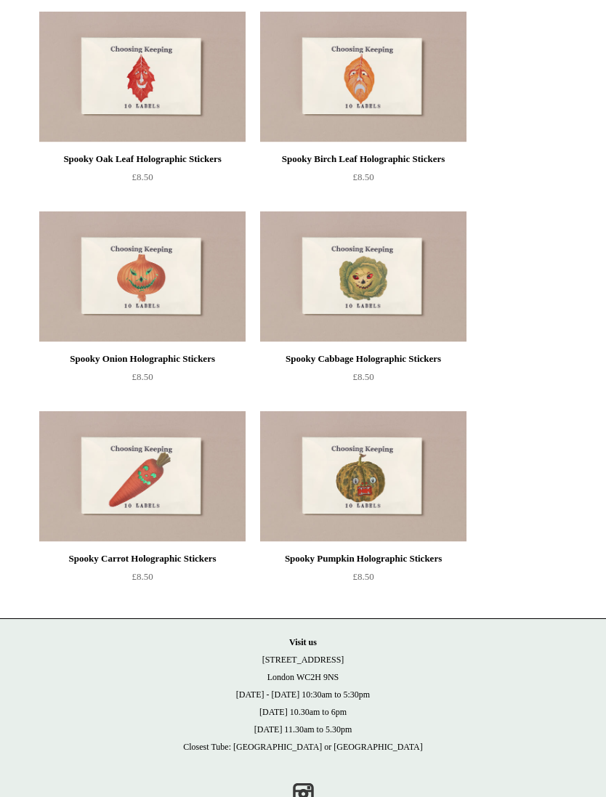
click at [118, 69] on img at bounding box center [142, 77] width 206 height 131
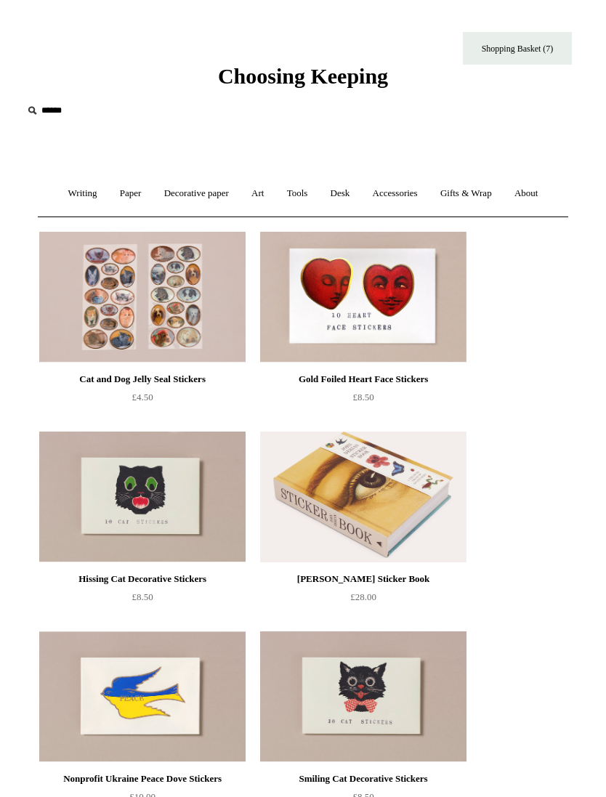
scroll to position [1268, 0]
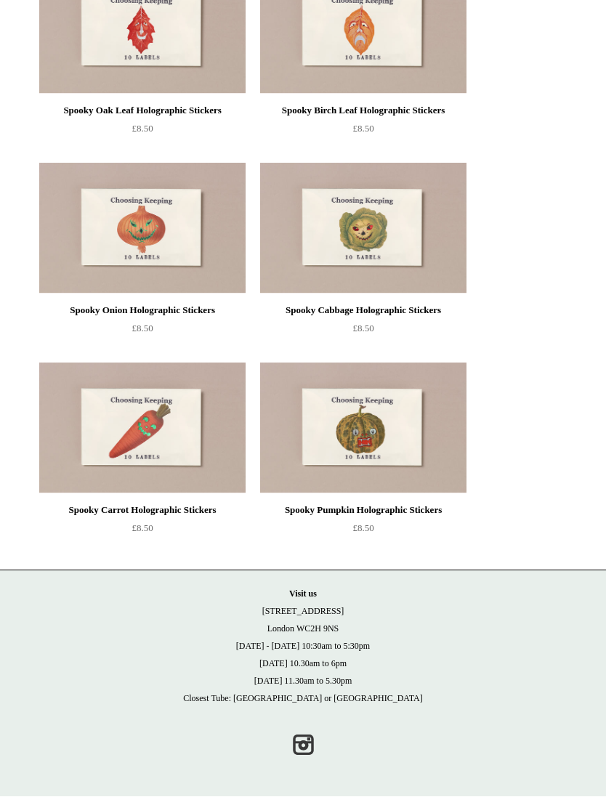
click at [424, 61] on img at bounding box center [363, 29] width 206 height 131
click at [84, 432] on img at bounding box center [142, 428] width 206 height 131
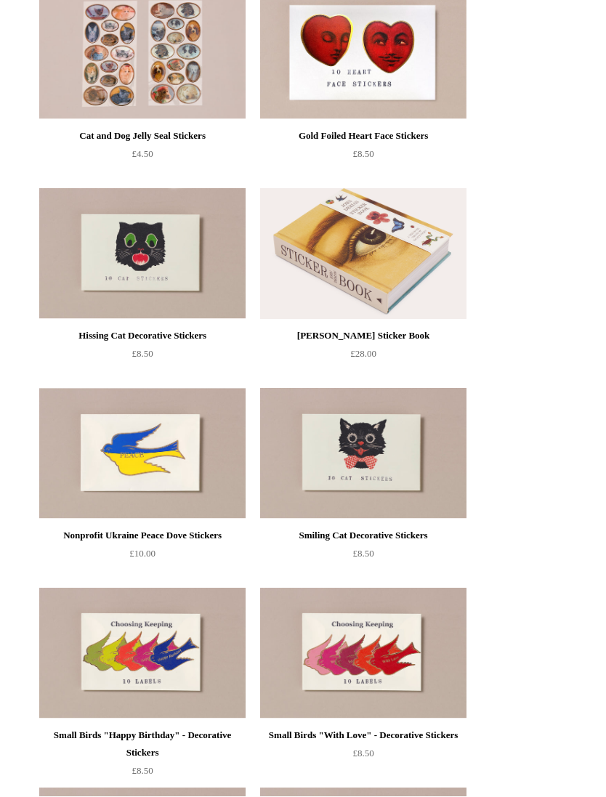
scroll to position [244, 0]
click at [105, 253] on img at bounding box center [142, 253] width 206 height 131
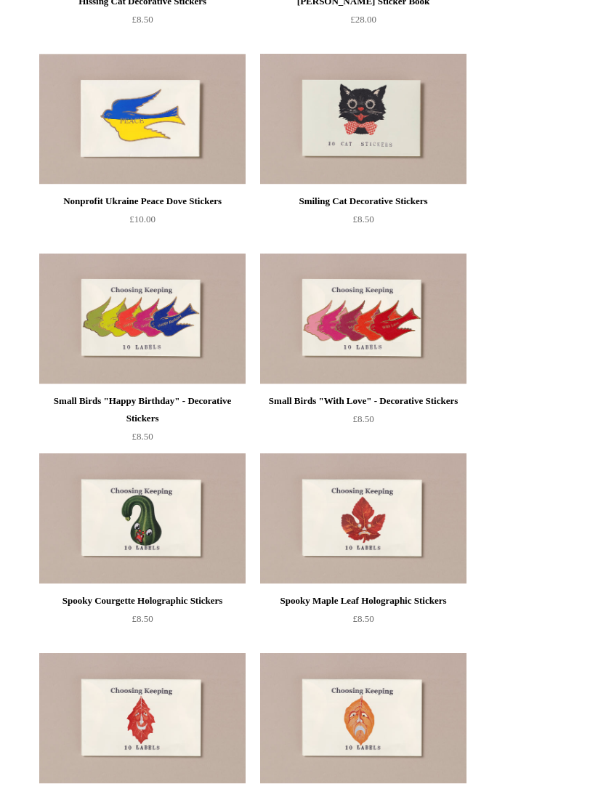
scroll to position [577, 0]
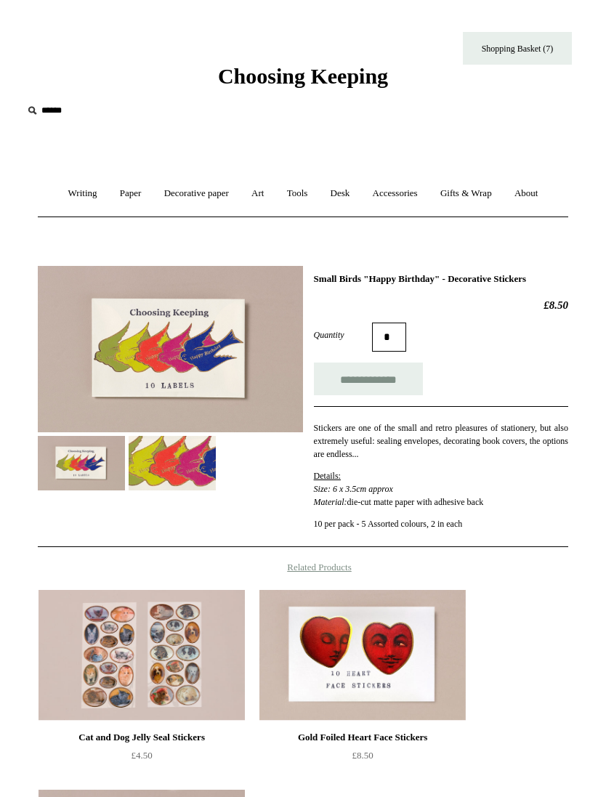
click at [393, 337] on input "*" at bounding box center [389, 337] width 34 height 29
type input "*"
click at [368, 379] on input "**********" at bounding box center [368, 379] width 109 height 33
type input "**********"
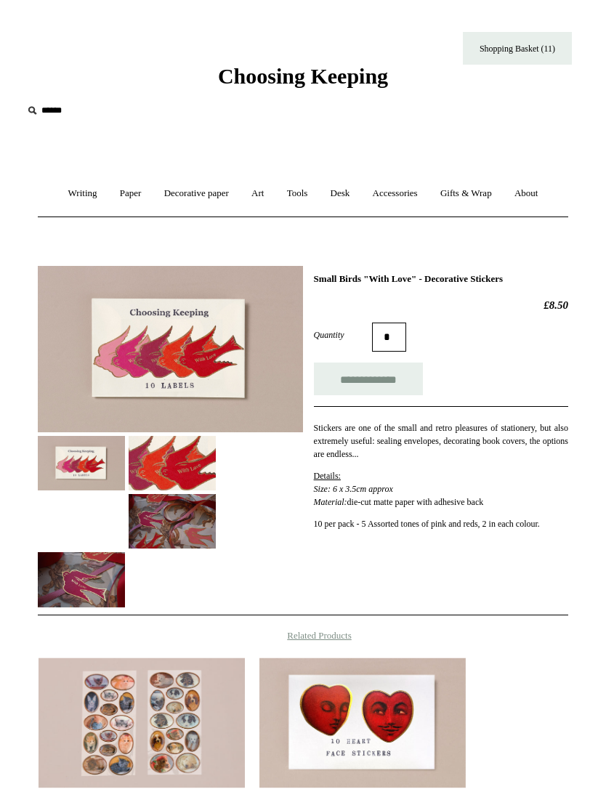
click at [389, 390] on input "**********" at bounding box center [368, 379] width 109 height 33
click at [403, 382] on input "**********" at bounding box center [368, 379] width 109 height 33
type input "**********"
